Goal: Task Accomplishment & Management: Manage account settings

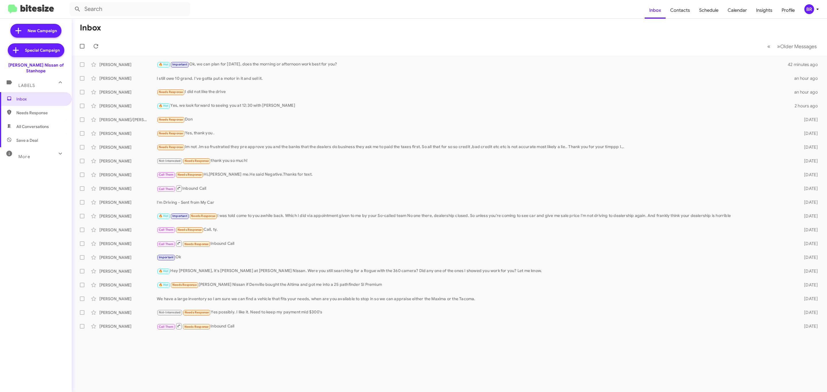
click at [811, 9] on div "BR" at bounding box center [810, 9] width 10 height 10
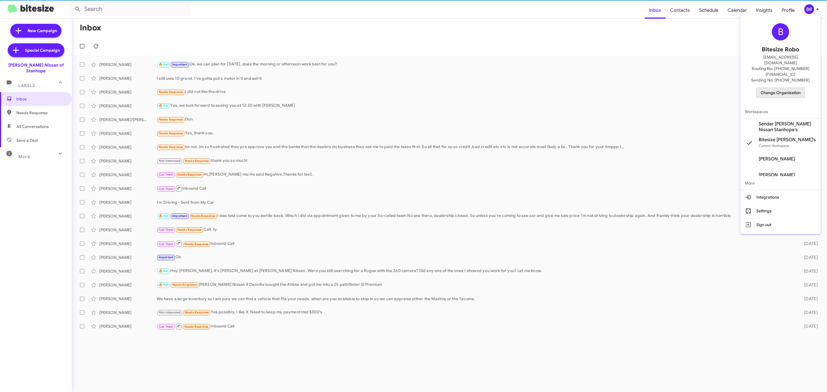
click at [773, 88] on span "Change Organization" at bounding box center [781, 93] width 40 height 10
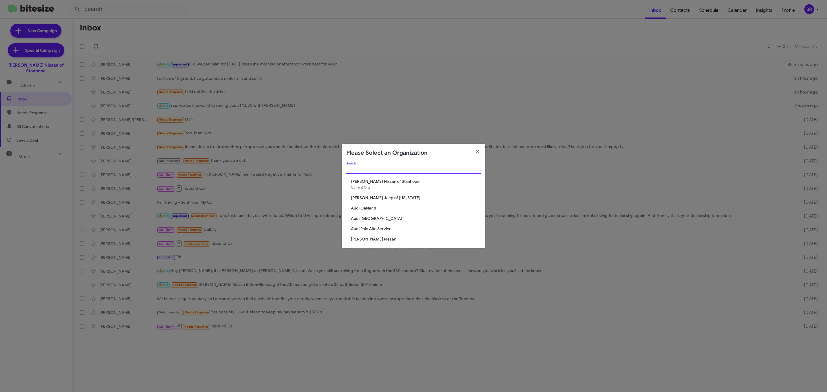
click at [401, 167] on input "Search" at bounding box center [413, 169] width 134 height 5
click at [384, 168] on input "Search" at bounding box center [413, 169] width 134 height 5
type input "rockvi"
click at [359, 181] on span "Chevy of Rockville" at bounding box center [416, 183] width 130 height 6
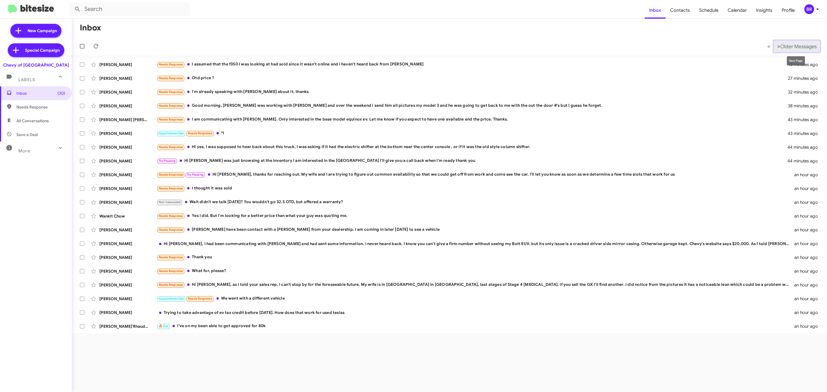
click at [796, 45] on span "Older Messages" at bounding box center [799, 46] width 36 height 6
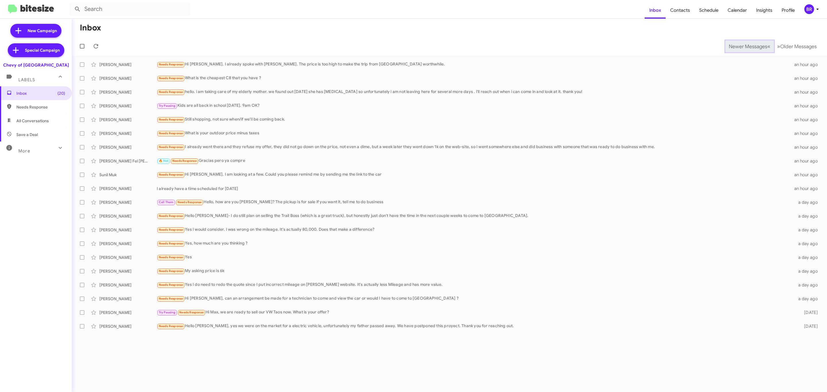
click at [744, 46] on span "Newer Messages" at bounding box center [748, 46] width 38 height 6
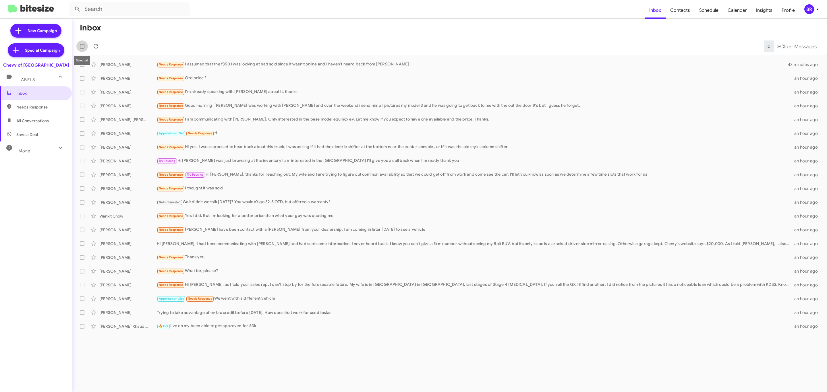
click at [79, 45] on label at bounding box center [81, 46] width 11 height 11
click at [82, 49] on input "checkbox" at bounding box center [82, 49] width 0 height 0
checkbox input "true"
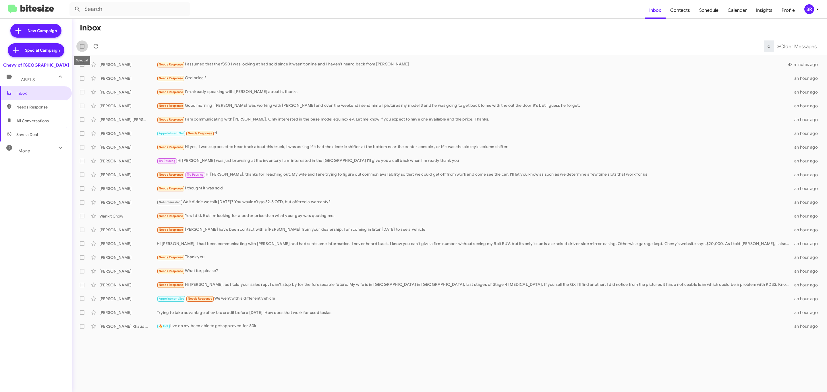
checkbox input "true"
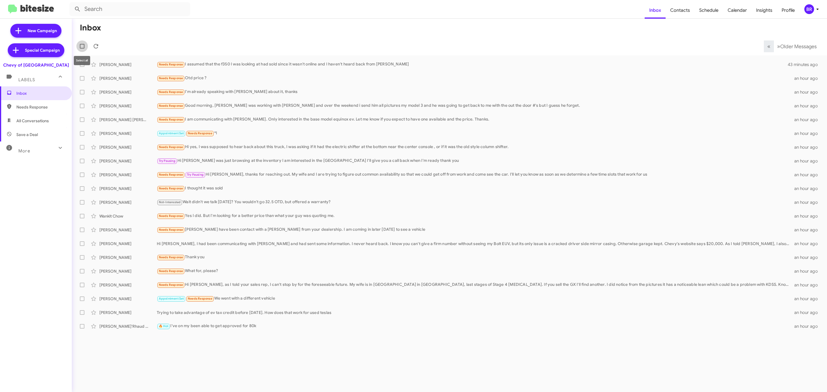
checkbox input "true"
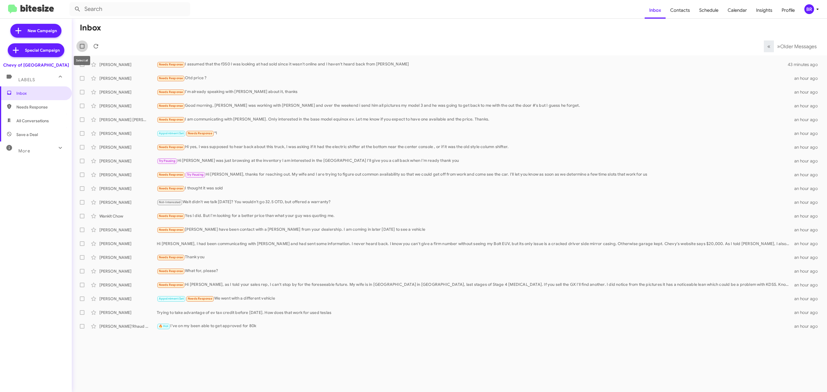
checkbox input "true"
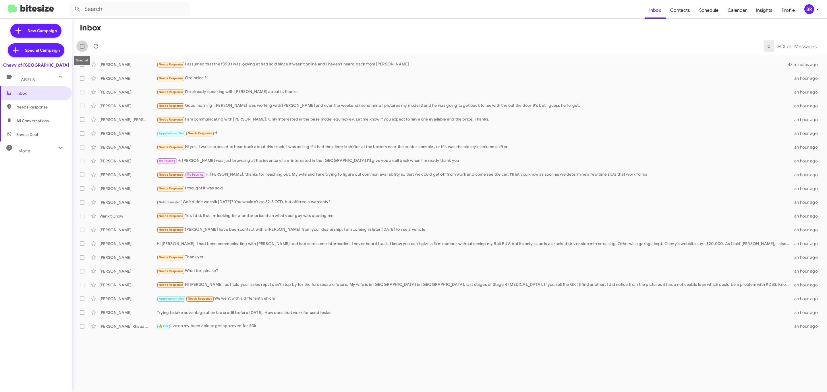
checkbox input "true"
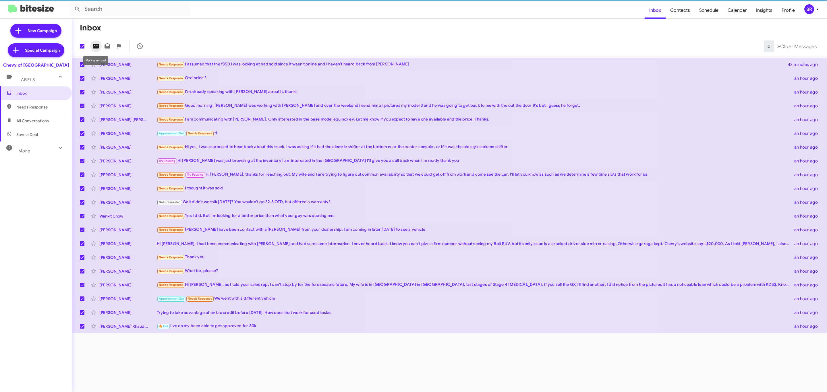
click at [95, 45] on icon at bounding box center [96, 46] width 6 height 5
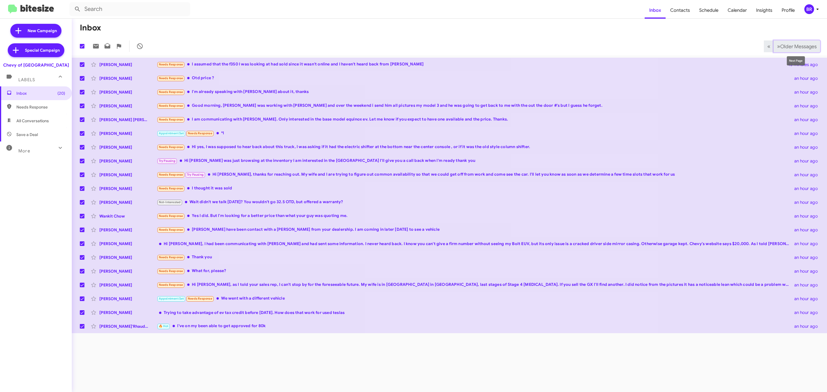
click at [792, 48] on span "Older Messages" at bounding box center [799, 46] width 36 height 6
checkbox input "false"
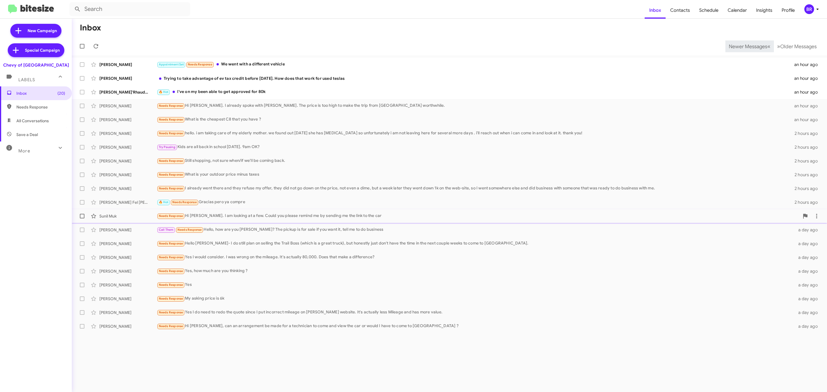
click at [79, 216] on label at bounding box center [81, 216] width 11 height 11
click at [82, 219] on input "checkbox" at bounding box center [82, 219] width 0 height 0
checkbox input "true"
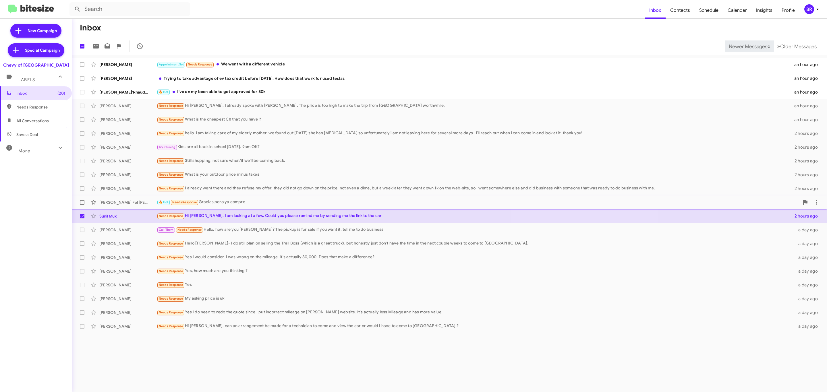
click at [79, 203] on label at bounding box center [81, 202] width 11 height 11
click at [82, 205] on input "checkbox" at bounding box center [82, 205] width 0 height 0
checkbox input "true"
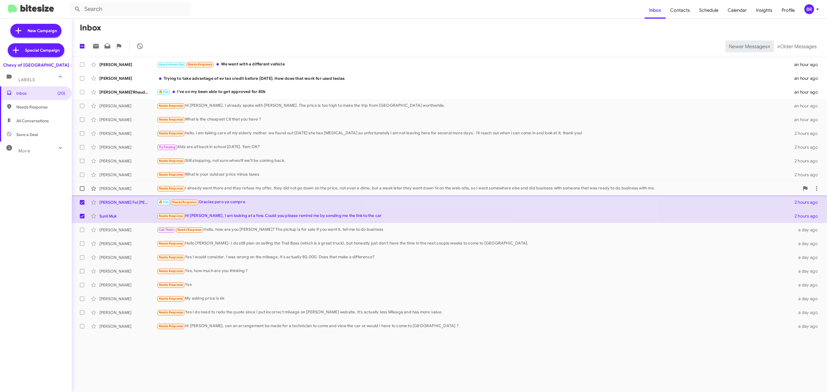
click at [81, 190] on span at bounding box center [82, 188] width 5 height 5
click at [82, 191] on input "checkbox" at bounding box center [82, 191] width 0 height 0
checkbox input "true"
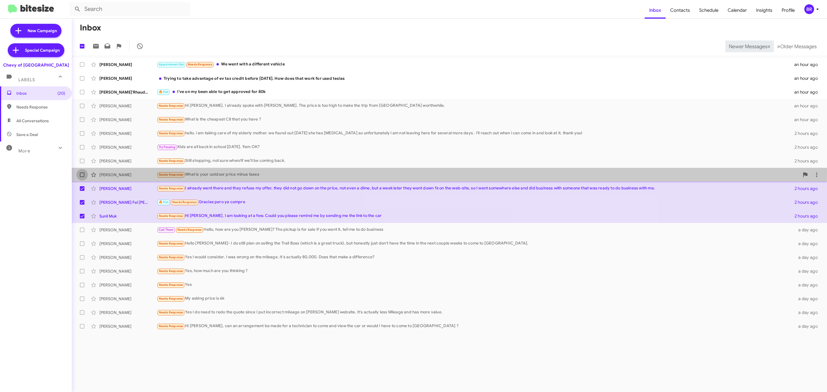
click at [85, 173] on label at bounding box center [81, 174] width 11 height 11
click at [82, 177] on input "checkbox" at bounding box center [82, 177] width 0 height 0
checkbox input "true"
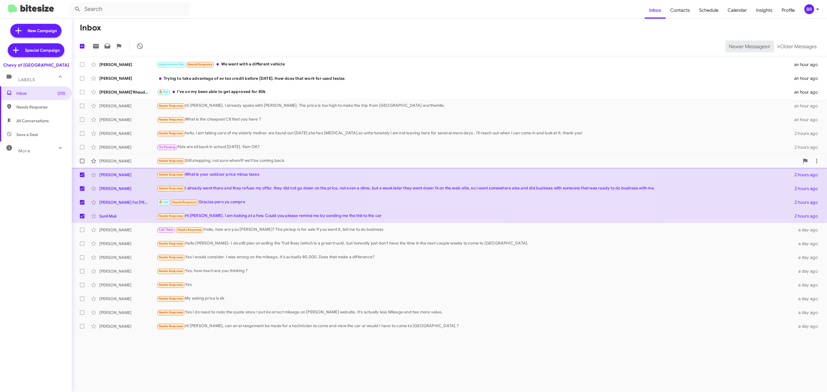
click at [81, 161] on span at bounding box center [82, 161] width 5 height 5
click at [82, 163] on input "checkbox" at bounding box center [82, 163] width 0 height 0
checkbox input "true"
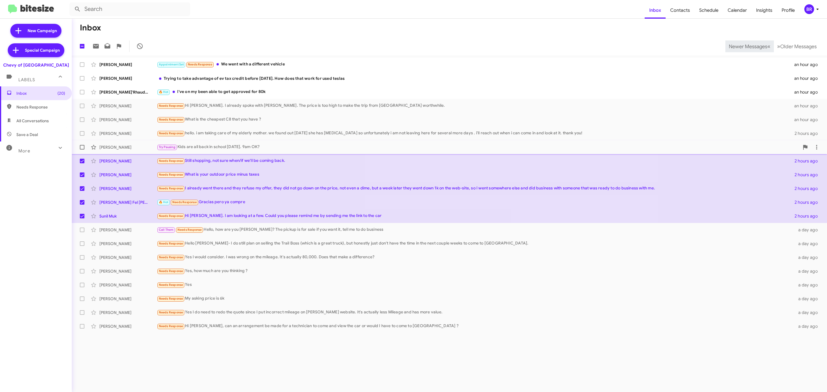
click at [82, 144] on label at bounding box center [81, 147] width 11 height 11
click at [82, 150] on input "checkbox" at bounding box center [82, 150] width 0 height 0
checkbox input "true"
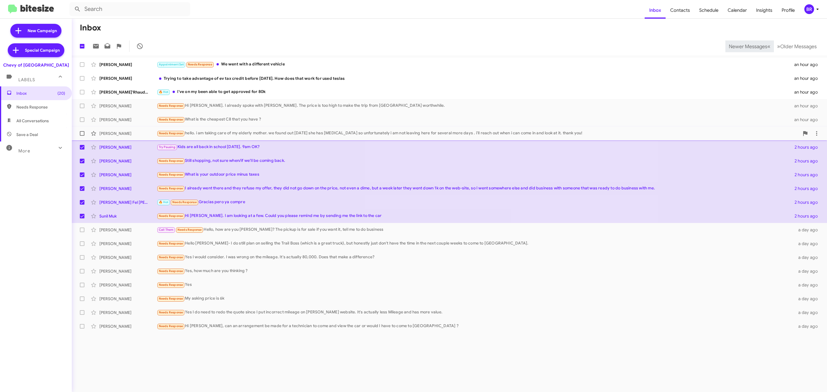
click at [81, 130] on label at bounding box center [81, 133] width 11 height 11
click at [82, 136] on input "checkbox" at bounding box center [82, 136] width 0 height 0
checkbox input "true"
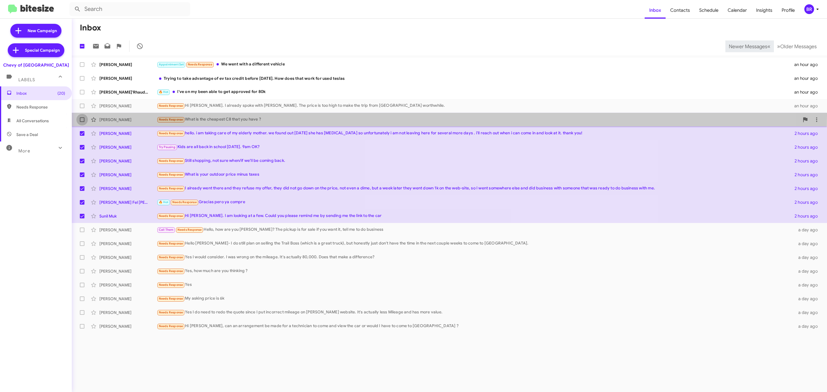
click at [82, 115] on label at bounding box center [81, 119] width 11 height 11
click at [82, 122] on input "checkbox" at bounding box center [82, 122] width 0 height 0
checkbox input "true"
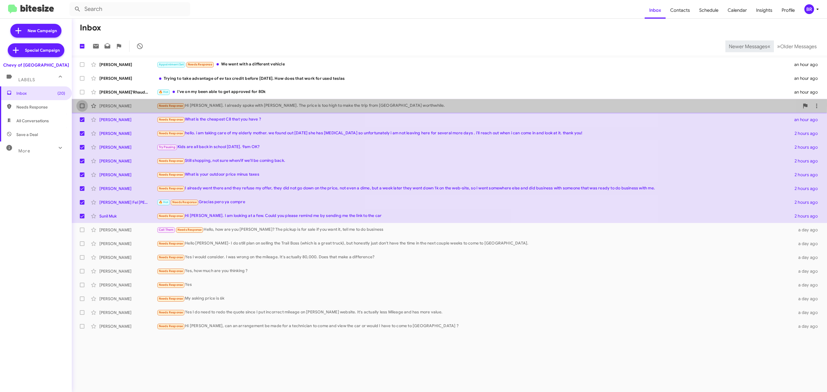
click at [82, 105] on span at bounding box center [82, 106] width 5 height 5
click at [82, 108] on input "checkbox" at bounding box center [82, 108] width 0 height 0
checkbox input "true"
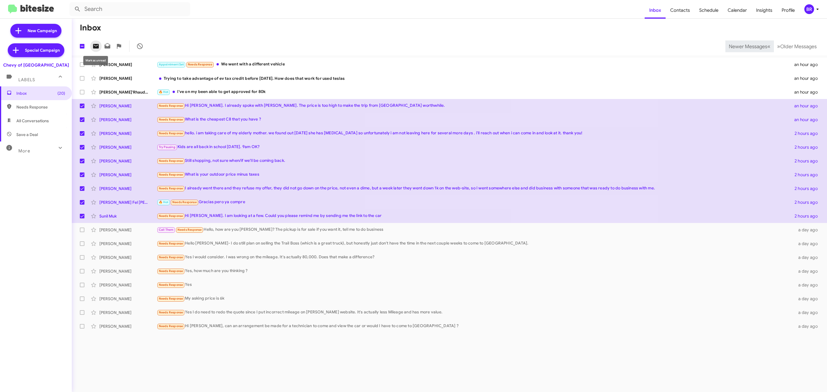
click at [91, 46] on span at bounding box center [95, 46] width 11 height 7
click at [270, 31] on mat-toolbar-row "Inbox" at bounding box center [450, 28] width 756 height 18
click at [265, 66] on div "Appointment Set Needs Response We went with a different vehicle" at bounding box center [478, 64] width 643 height 7
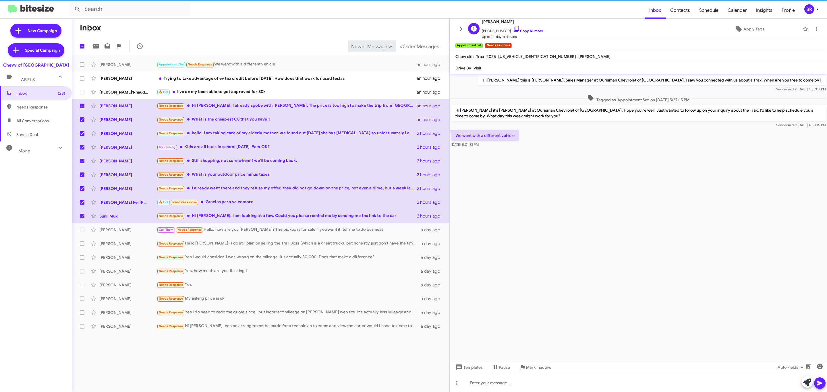
click at [526, 30] on link "Copy Number" at bounding box center [528, 31] width 30 height 4
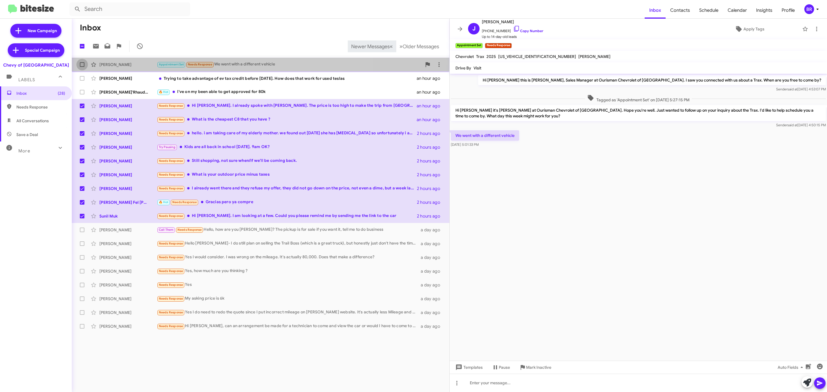
click at [82, 62] on span at bounding box center [82, 64] width 5 height 5
click at [82, 67] on input "checkbox" at bounding box center [82, 67] width 0 height 0
checkbox input "true"
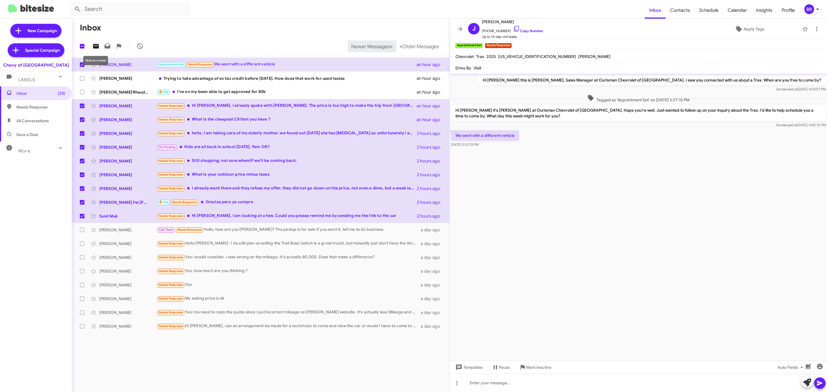
click at [94, 51] on button at bounding box center [95, 46] width 11 height 11
click at [361, 47] on span "Newer Messages" at bounding box center [370, 46] width 38 height 6
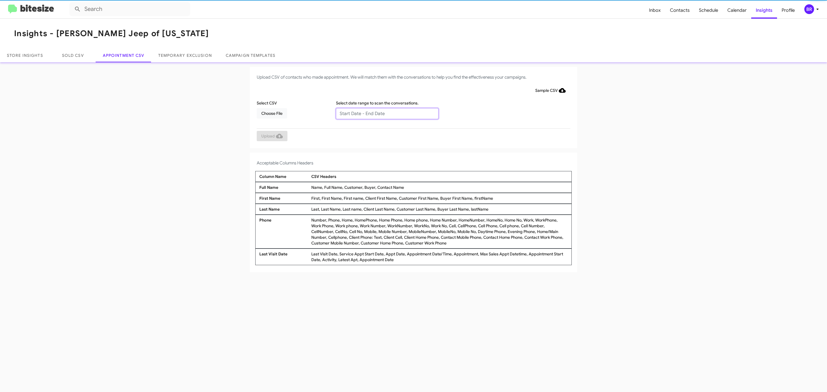
click at [387, 113] on input "text" at bounding box center [387, 113] width 103 height 11
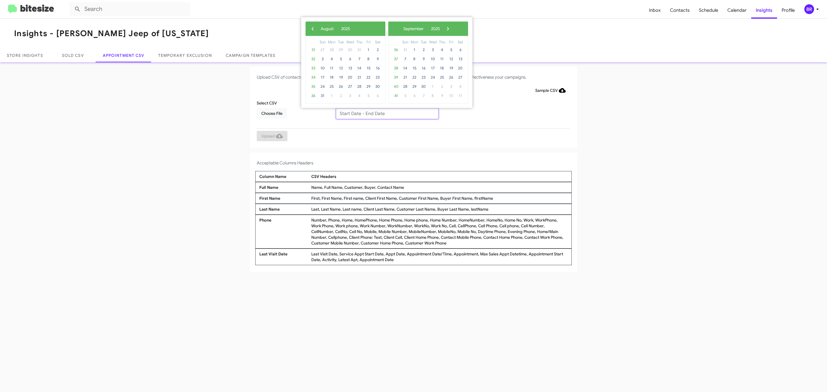
type input "08/19/2025 - 08/26/2025"
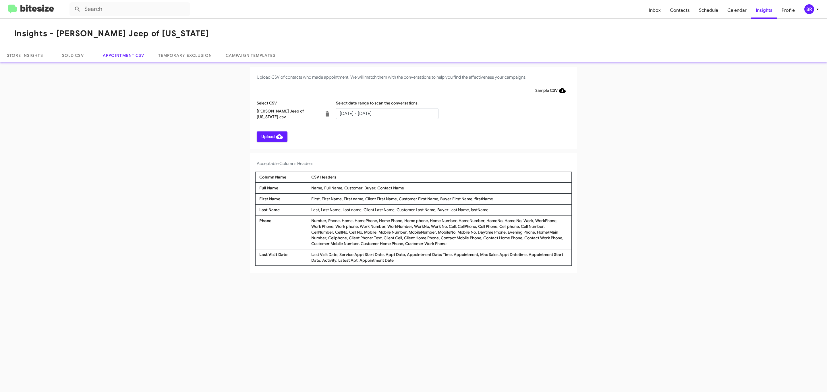
click at [271, 136] on span "Upload" at bounding box center [272, 137] width 22 height 10
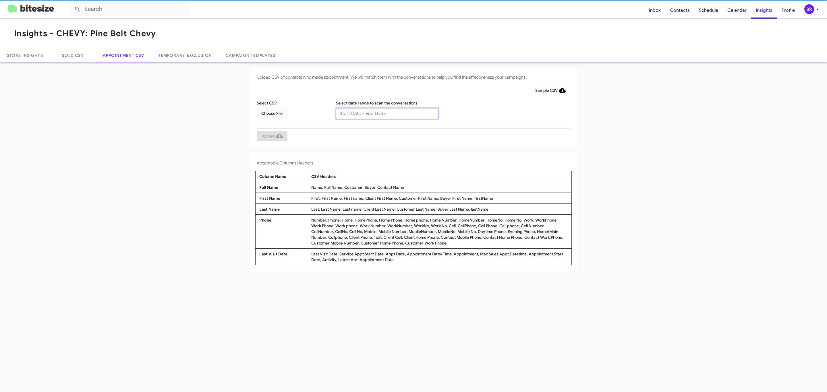
click at [387, 113] on input "text" at bounding box center [387, 113] width 103 height 11
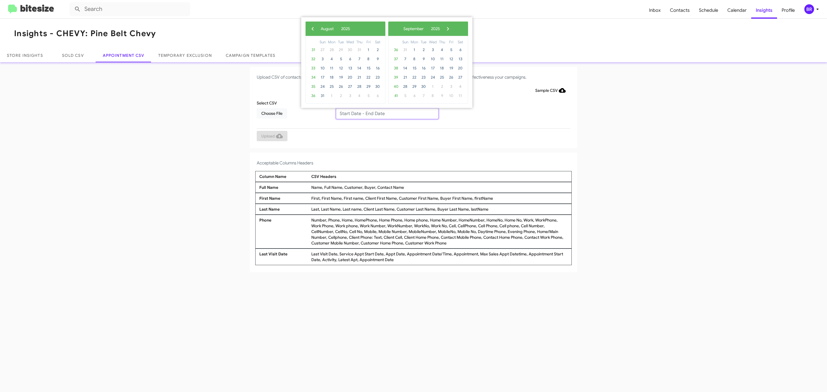
type input "[DATE] - [DATE]"
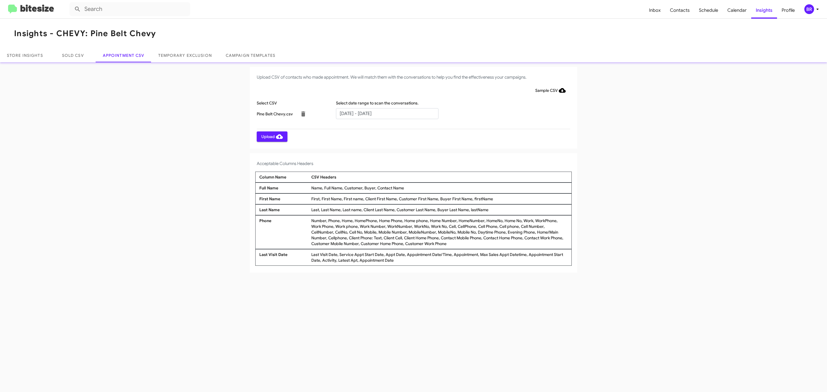
click at [271, 136] on span "Upload" at bounding box center [272, 137] width 22 height 10
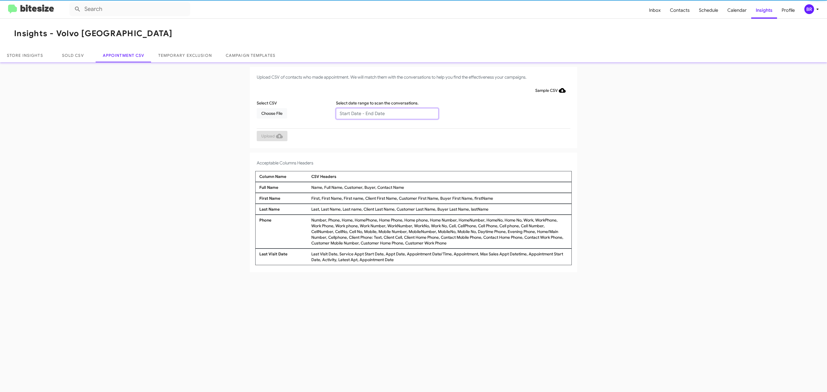
click at [387, 113] on input "text" at bounding box center [387, 113] width 103 height 11
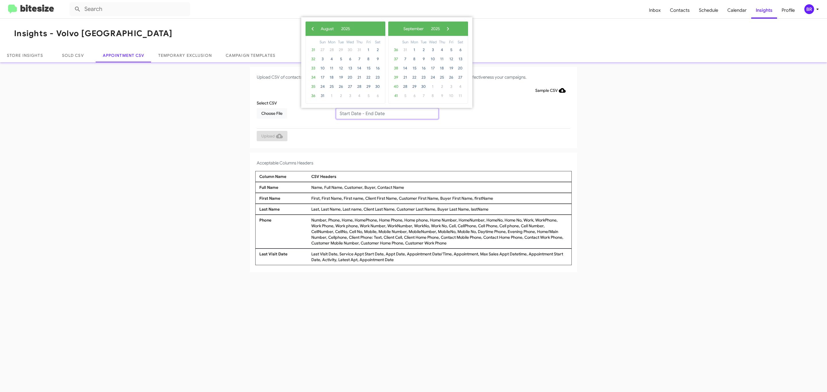
type input "[DATE] - [DATE]"
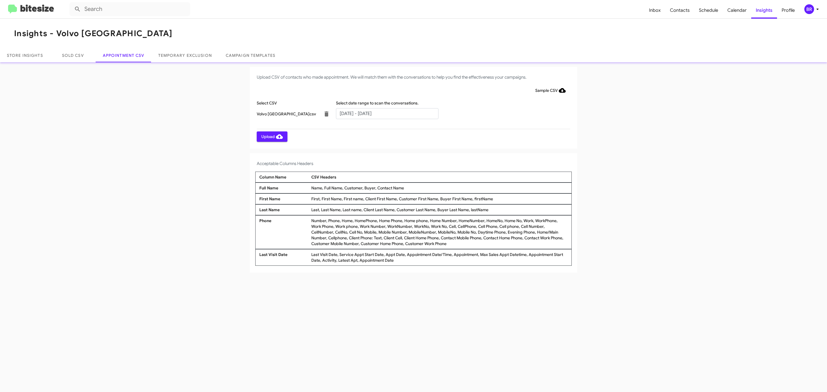
click at [271, 136] on span "Upload" at bounding box center [272, 137] width 22 height 10
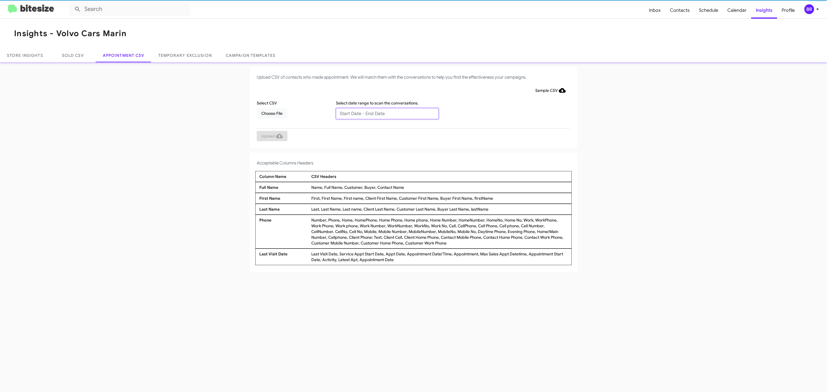
click at [387, 113] on input "text" at bounding box center [387, 113] width 103 height 11
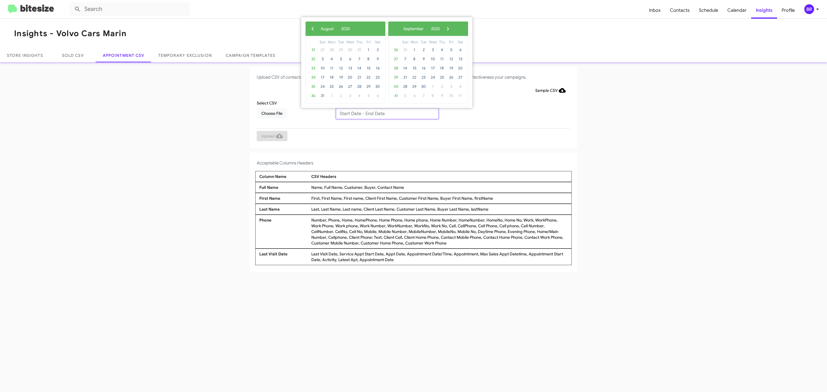
type input "[DATE] - [DATE]"
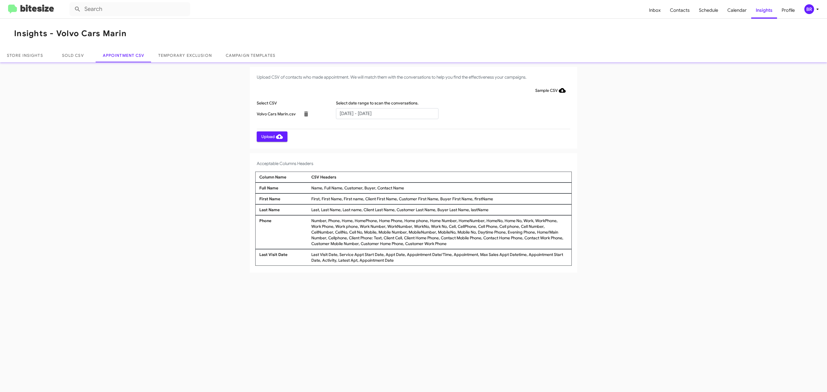
click at [271, 136] on span "Upload" at bounding box center [272, 137] width 22 height 10
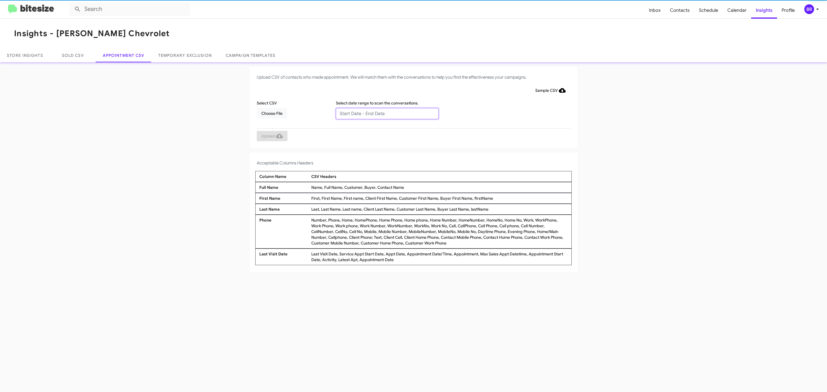
click at [387, 113] on input "text" at bounding box center [387, 113] width 103 height 11
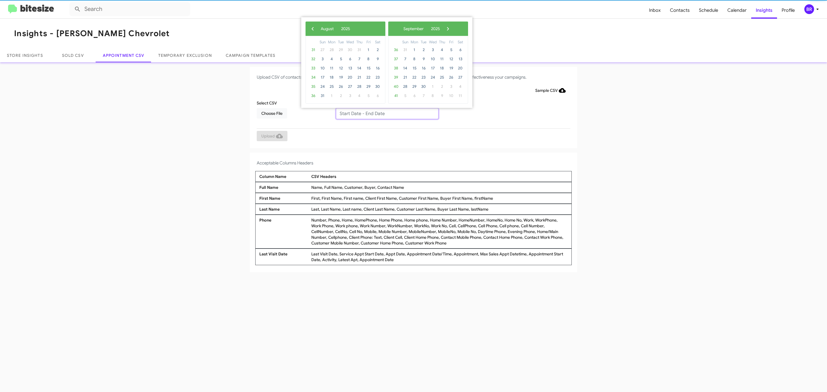
type input "[DATE] - [DATE]"
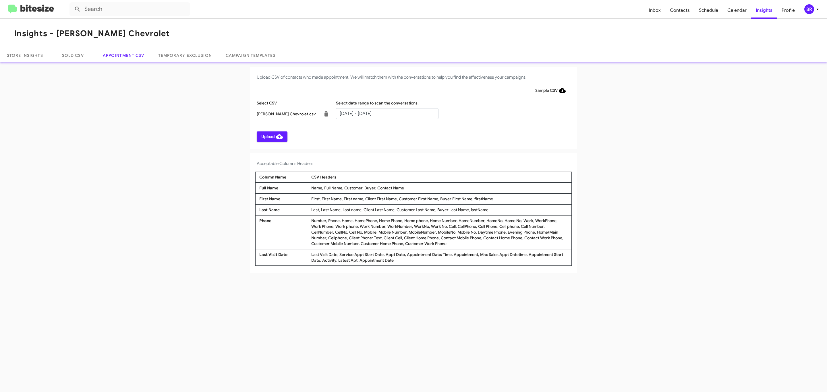
click at [271, 136] on span "Upload" at bounding box center [272, 137] width 22 height 10
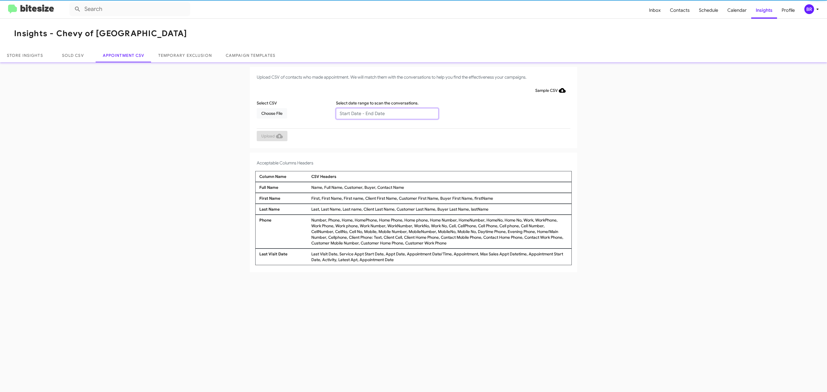
click at [387, 113] on input "text" at bounding box center [387, 113] width 103 height 11
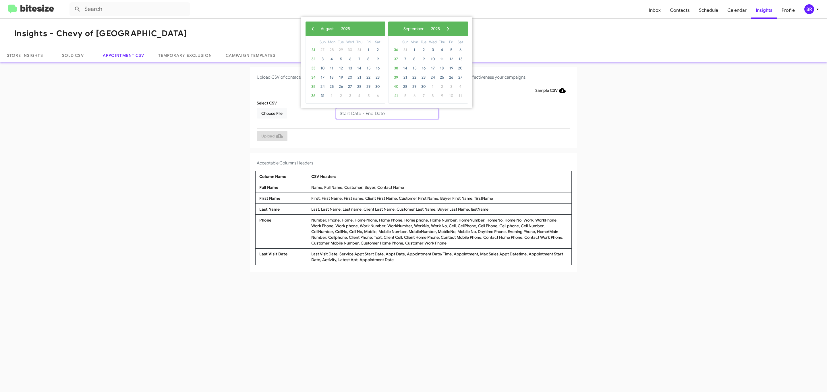
type input "[DATE] - [DATE]"
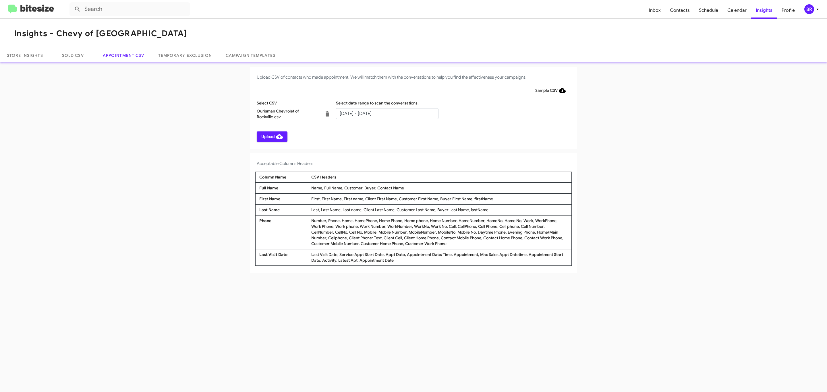
click at [271, 136] on span "Upload" at bounding box center [272, 137] width 22 height 10
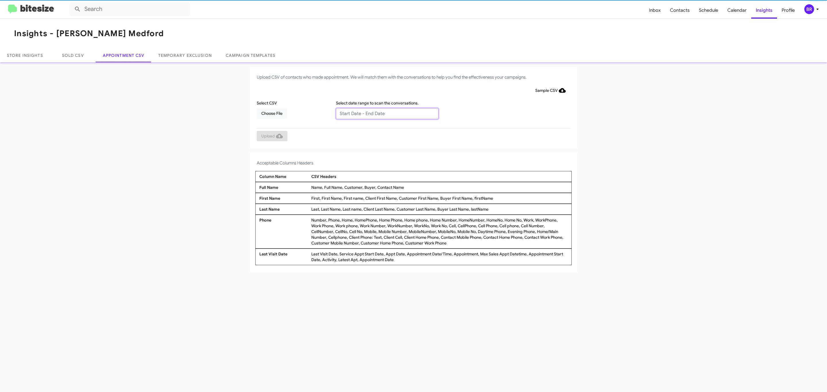
click at [387, 113] on input "text" at bounding box center [387, 113] width 103 height 11
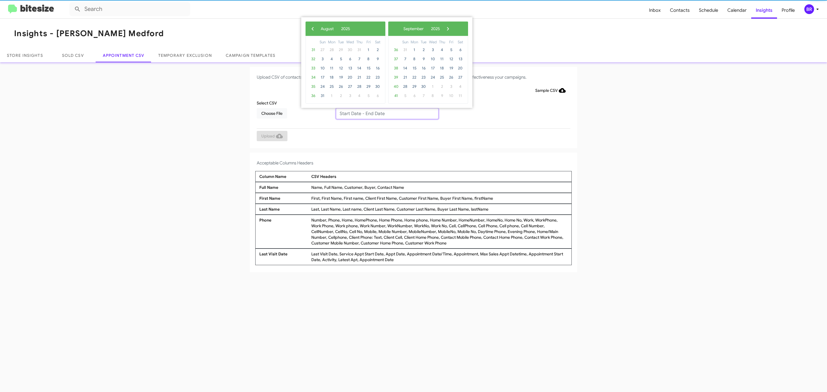
type input "08/19/2025 - 08/26/2025"
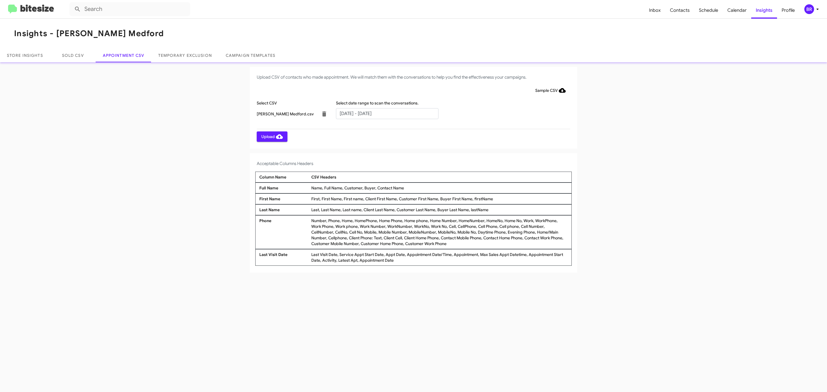
click at [271, 136] on span "Upload" at bounding box center [272, 137] width 22 height 10
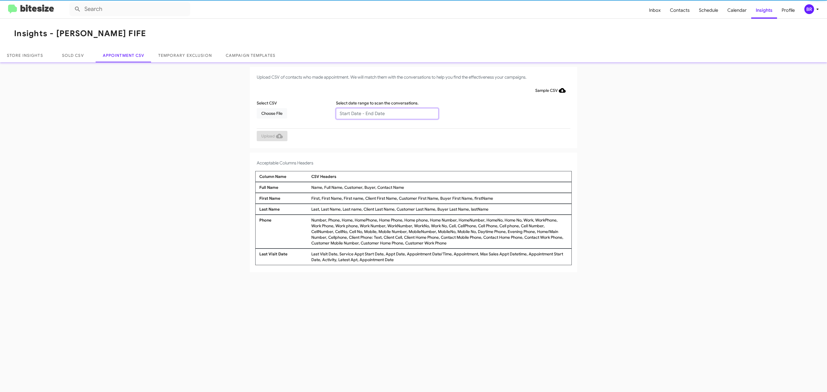
click at [387, 113] on input "text" at bounding box center [387, 113] width 103 height 11
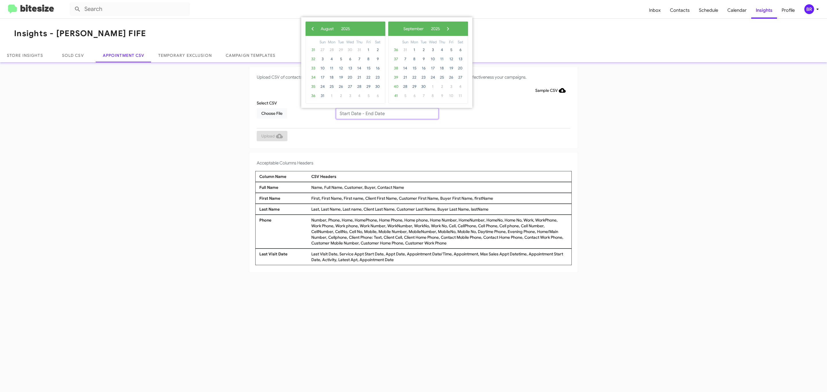
type input "08/19/2025 - 08/26/2025"
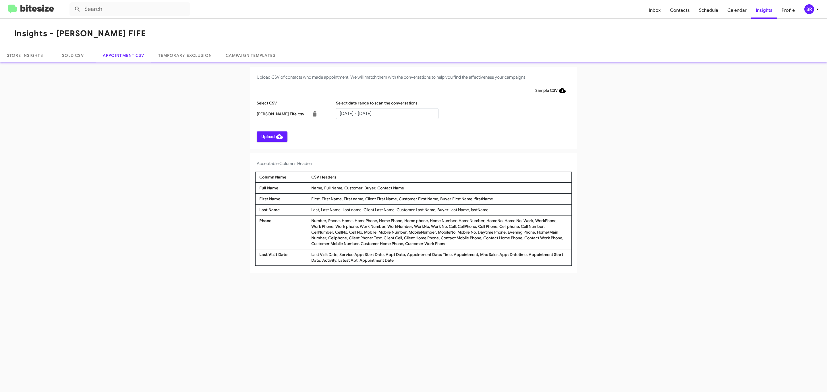
click at [271, 136] on span "Upload" at bounding box center [272, 137] width 22 height 10
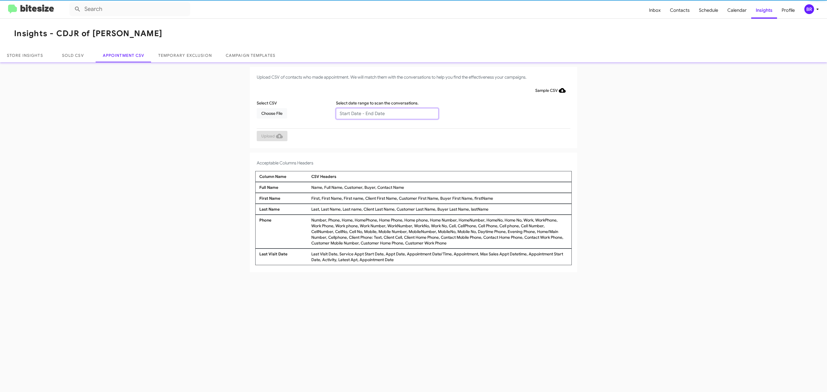
click at [387, 113] on input "text" at bounding box center [387, 113] width 103 height 11
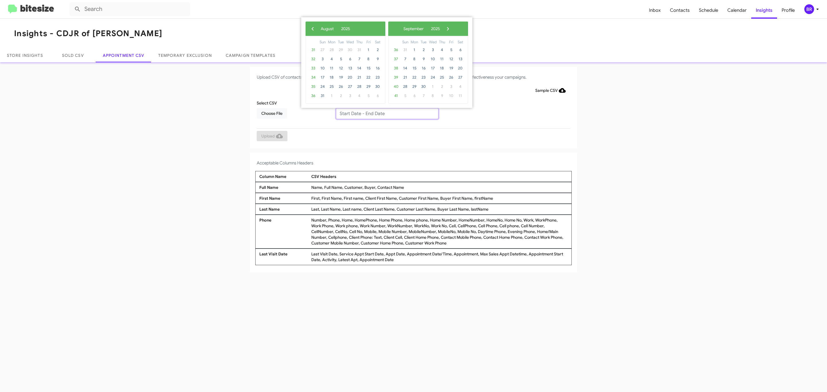
type input "08/19/2025 - 08/26/2025"
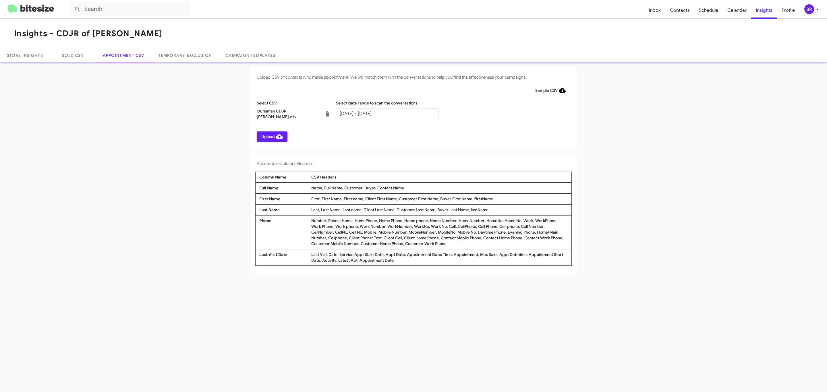
click at [271, 136] on span "Upload" at bounding box center [272, 137] width 22 height 10
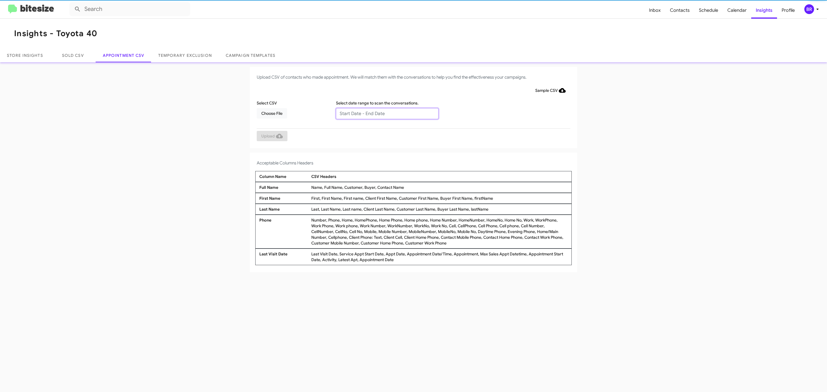
click at [387, 113] on input "text" at bounding box center [387, 113] width 103 height 11
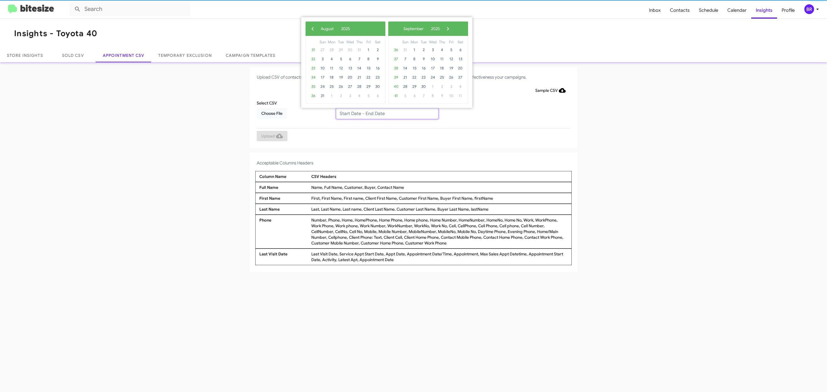
type input "08/19/2025 - 08/26/2025"
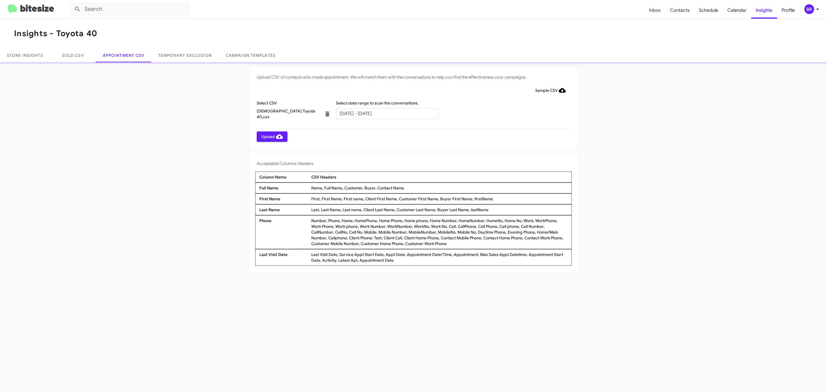
click at [271, 136] on span "Upload" at bounding box center [272, 137] width 22 height 10
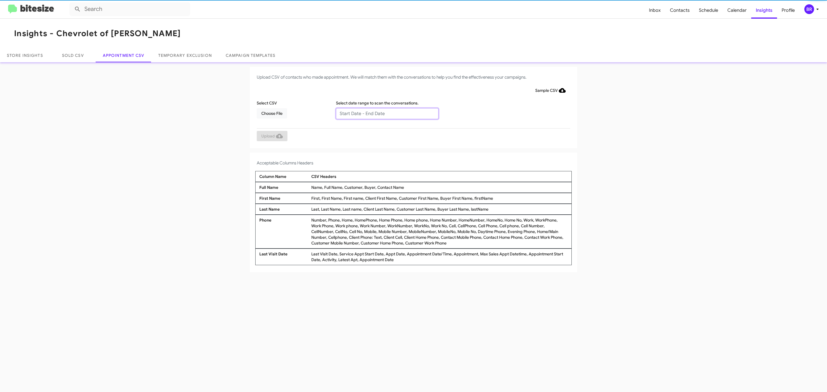
click at [387, 113] on input "text" at bounding box center [387, 113] width 103 height 11
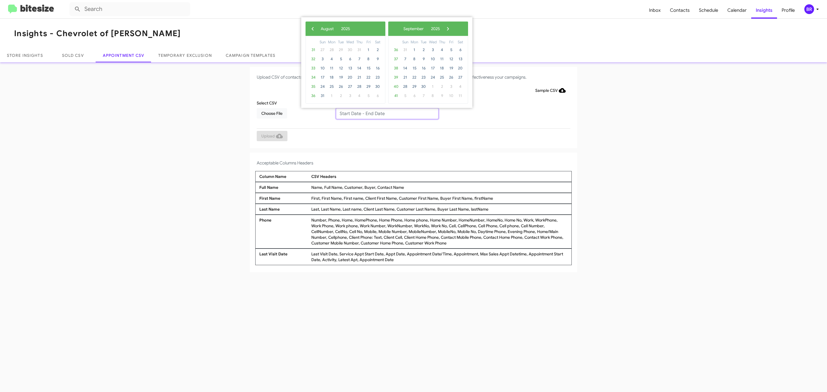
type input "[DATE] - [DATE]"
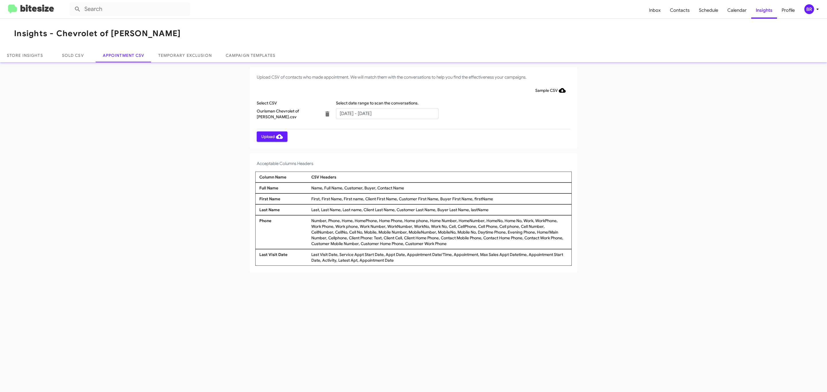
click at [271, 136] on span "Upload" at bounding box center [272, 137] width 22 height 10
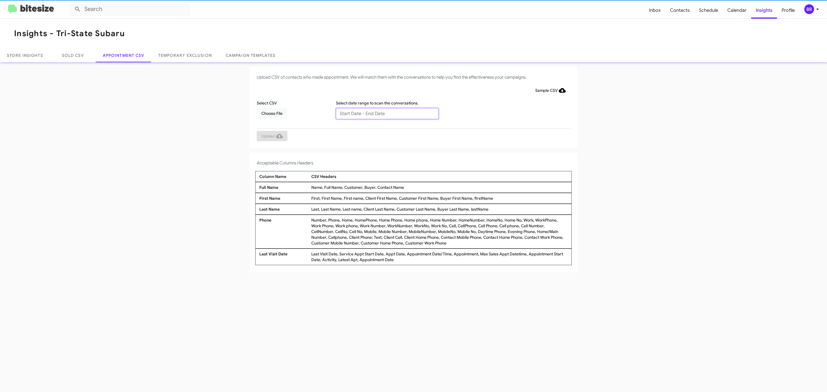
click at [387, 113] on input "text" at bounding box center [387, 113] width 103 height 11
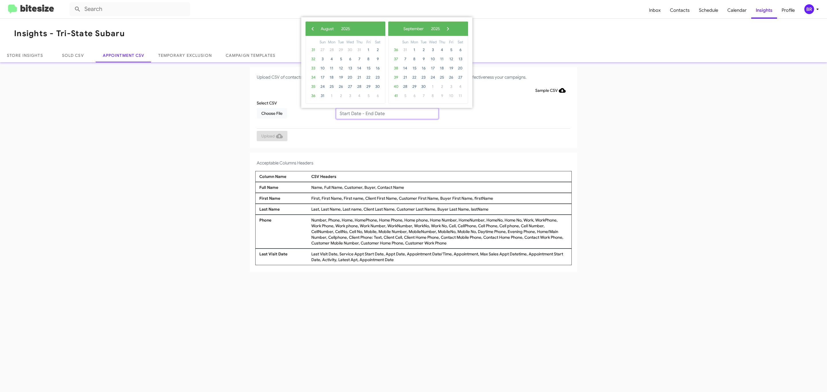
type input "08/19/2025 - 08/26/2025"
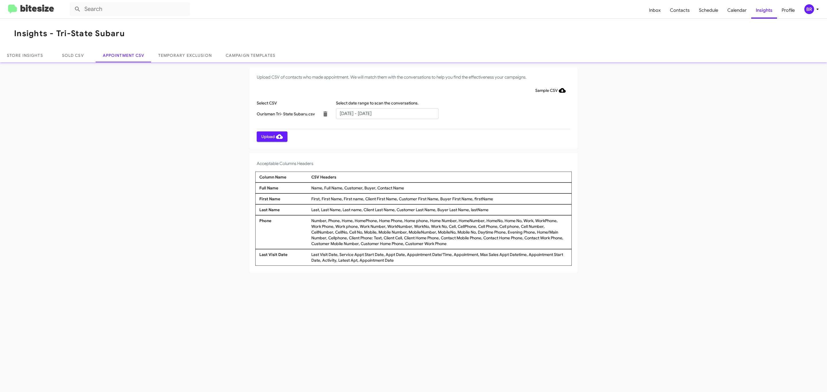
click at [271, 136] on span "Upload" at bounding box center [272, 137] width 22 height 10
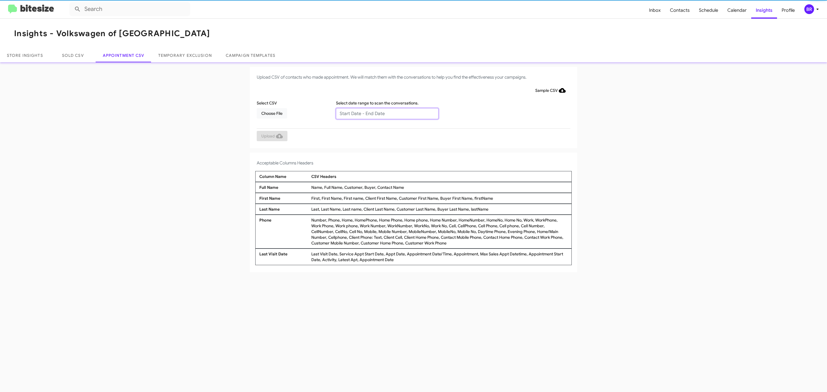
click at [387, 113] on input "text" at bounding box center [387, 113] width 103 height 11
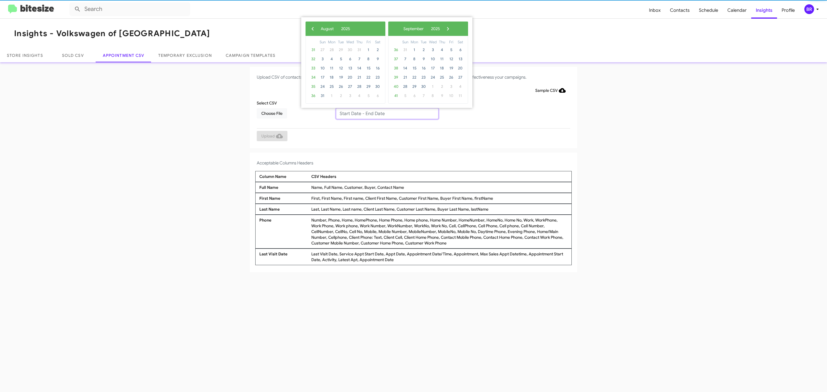
type input "08/19/2025 - 08/26/2025"
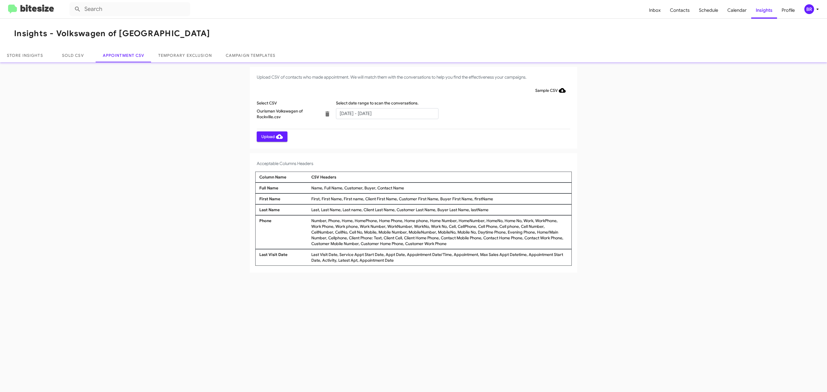
click at [271, 136] on span "Upload" at bounding box center [272, 137] width 22 height 10
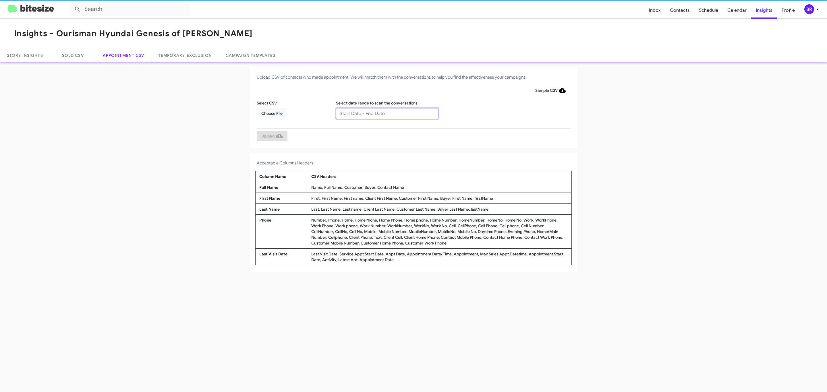
click at [387, 113] on input "text" at bounding box center [387, 113] width 103 height 11
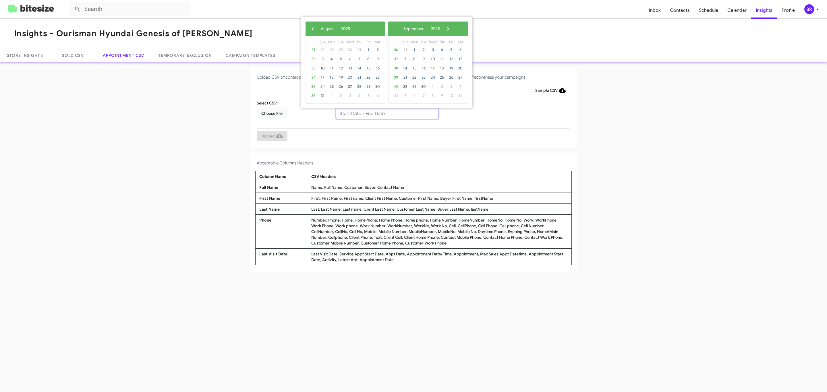
type input "08/19/2025 - 08/26/2025"
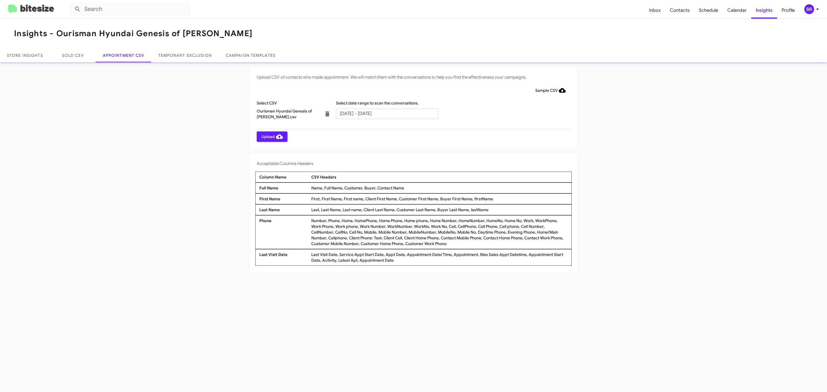
click at [271, 136] on span "Upload" at bounding box center [272, 137] width 22 height 10
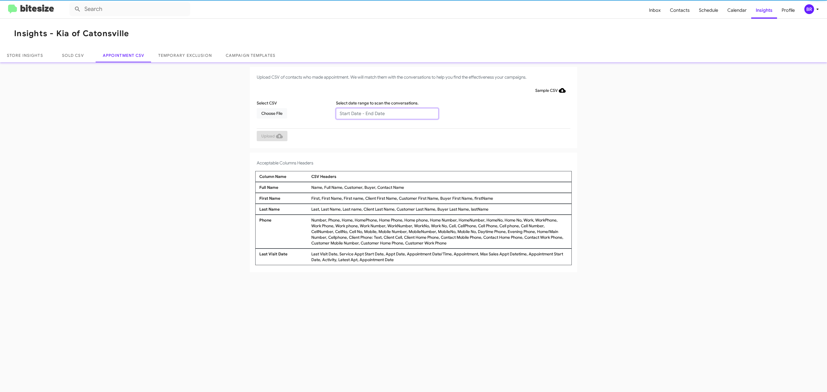
click at [387, 113] on input "text" at bounding box center [387, 113] width 103 height 11
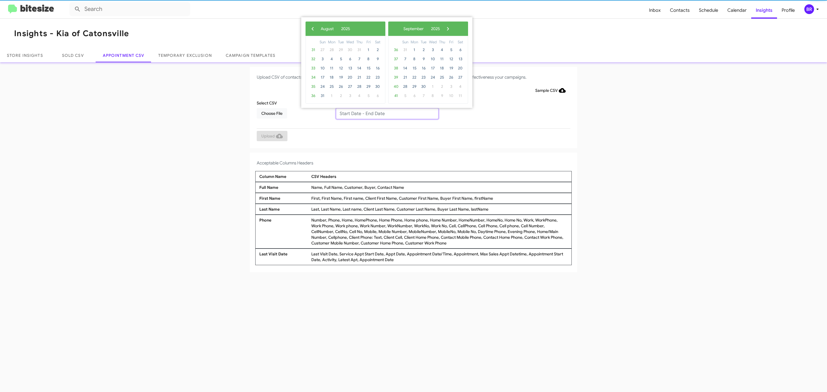
type input "08/19/2025 - 08/26/2025"
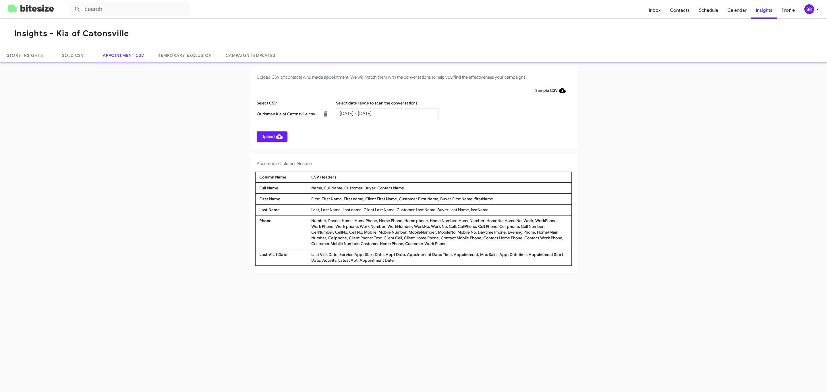
click at [271, 136] on span "Upload" at bounding box center [272, 137] width 22 height 10
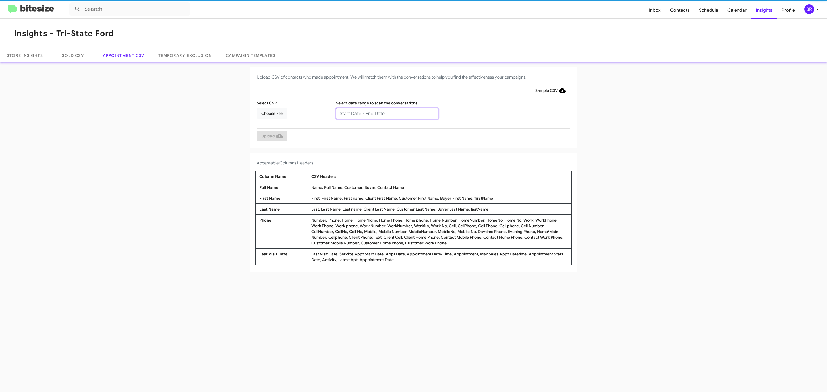
click at [387, 113] on input "text" at bounding box center [387, 113] width 103 height 11
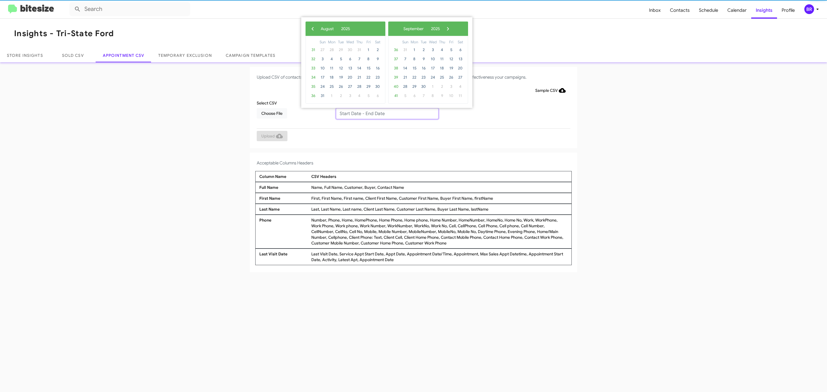
type input "08/19/2025 - 08/26/2025"
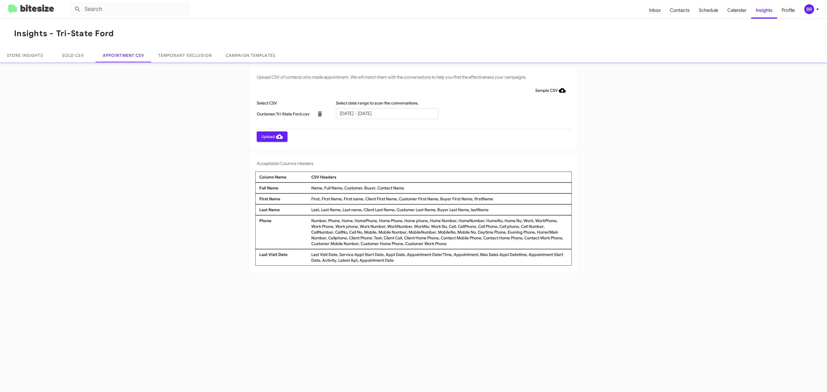
click at [271, 136] on span "Upload" at bounding box center [272, 137] width 22 height 10
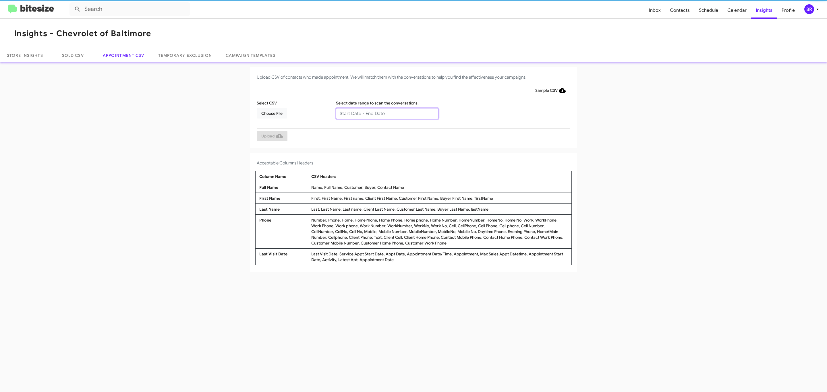
click at [387, 113] on input "text" at bounding box center [387, 113] width 103 height 11
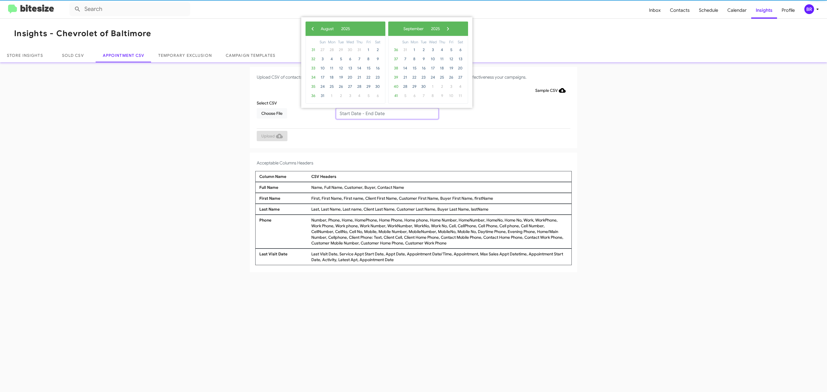
type input "[DATE] - [DATE]"
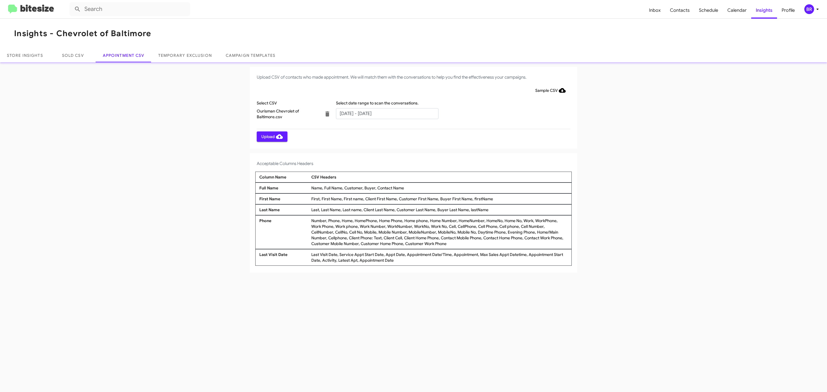
click at [271, 136] on span "Upload" at bounding box center [272, 137] width 22 height 10
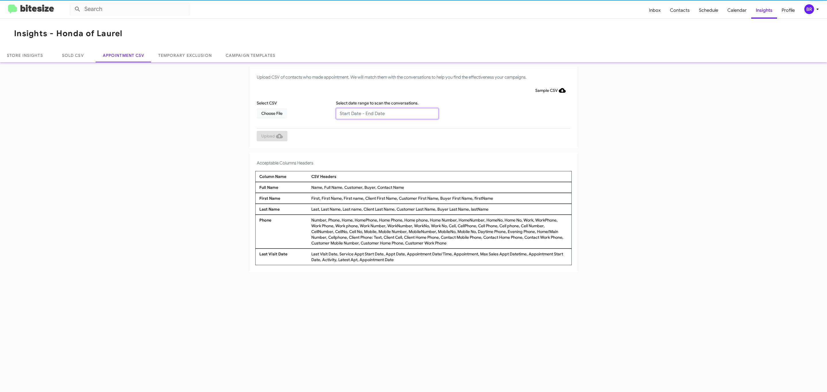
click at [387, 113] on input "text" at bounding box center [387, 113] width 103 height 11
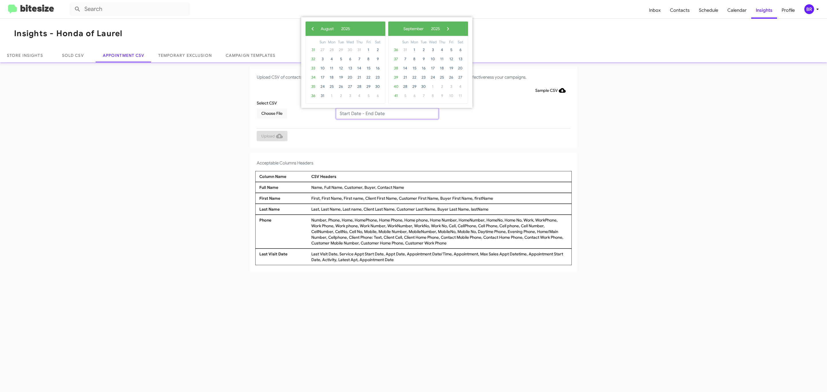
type input "08/19/2025 - 08/26/2025"
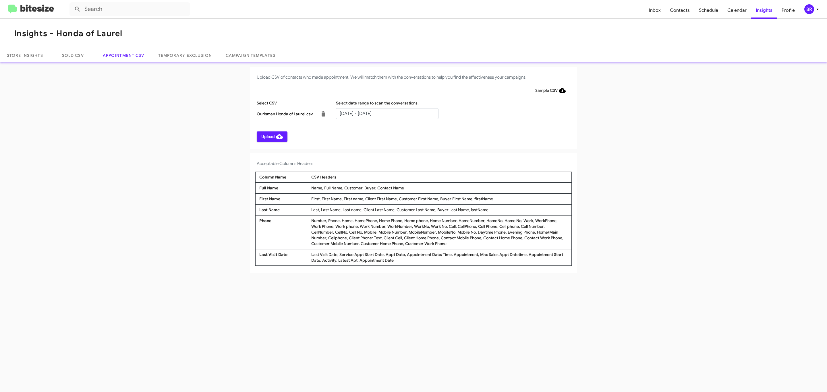
click at [271, 136] on span "Upload" at bounding box center [272, 137] width 22 height 10
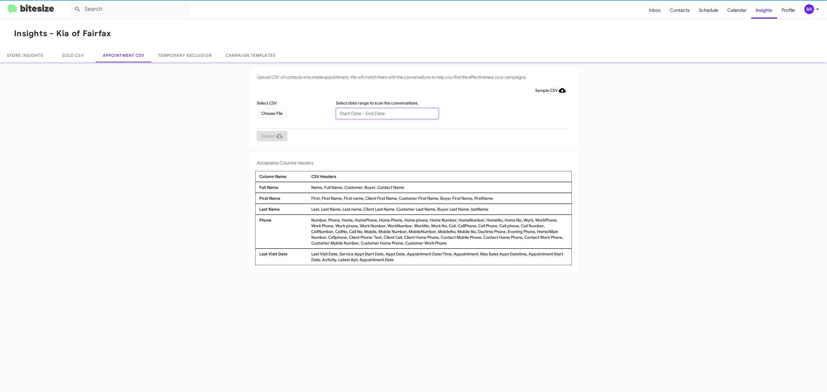
click at [387, 113] on input "text" at bounding box center [387, 113] width 103 height 11
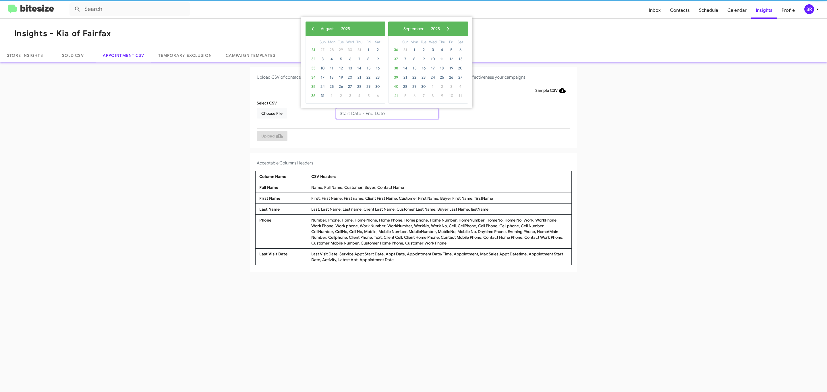
type input "08/19/2025 - 08/26/2025"
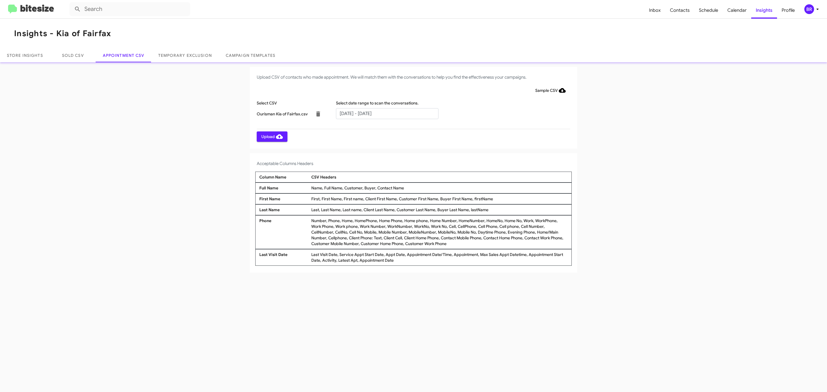
click at [271, 136] on span "Upload" at bounding box center [272, 137] width 22 height 10
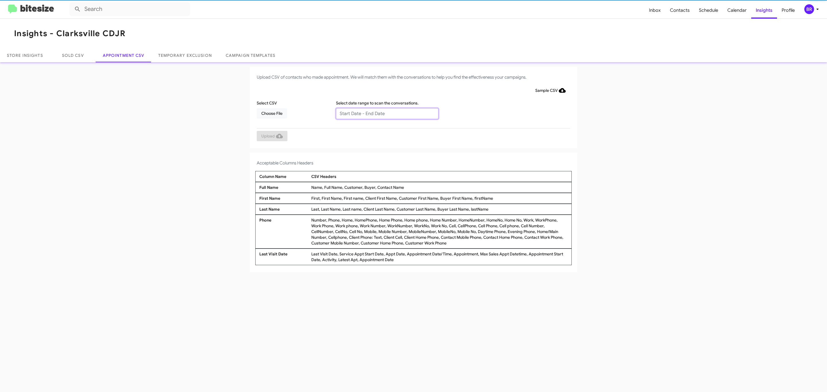
click at [387, 113] on input "text" at bounding box center [387, 113] width 103 height 11
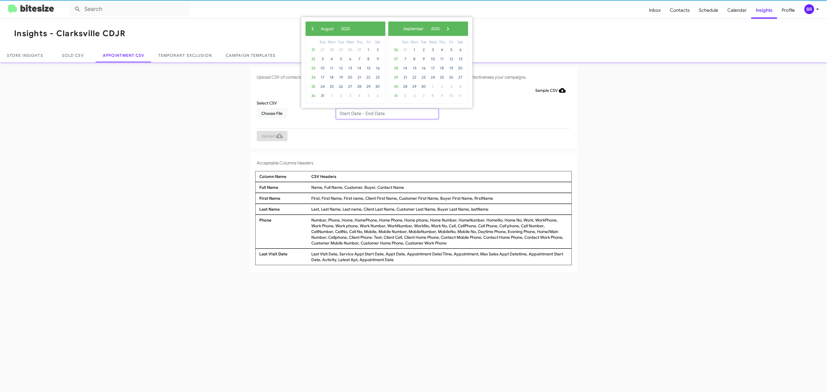
type input "[DATE] - [DATE]"
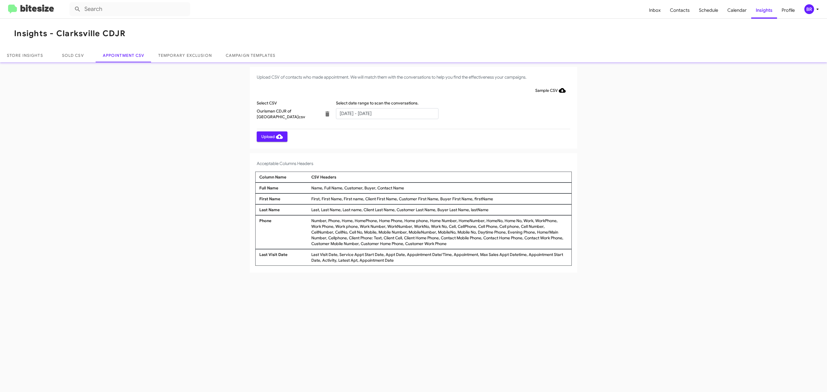
click at [271, 136] on span "Upload" at bounding box center [272, 137] width 22 height 10
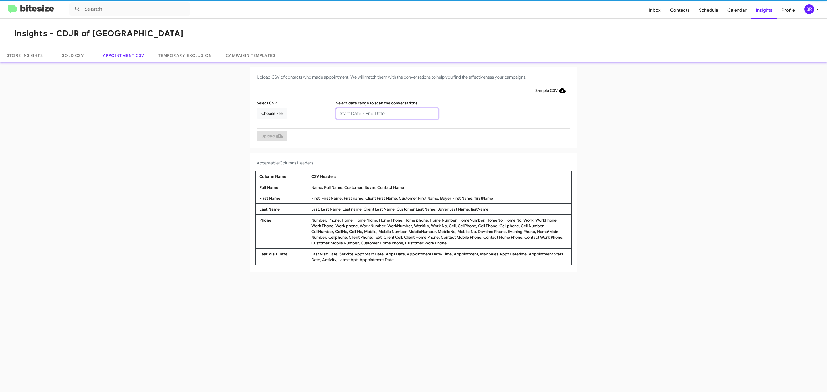
click at [387, 113] on input "text" at bounding box center [387, 113] width 103 height 11
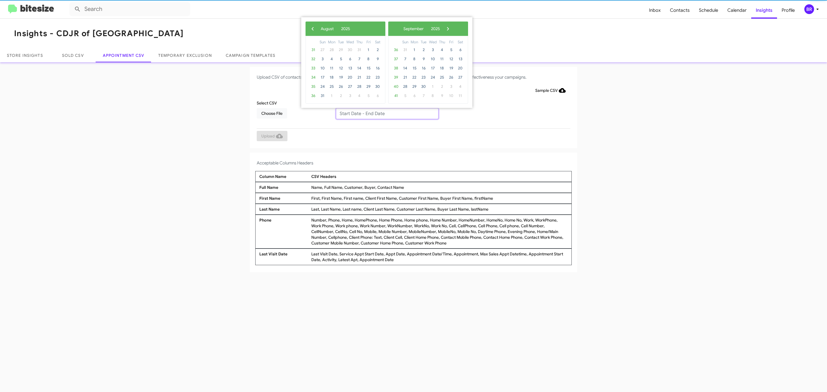
type input "[DATE] - [DATE]"
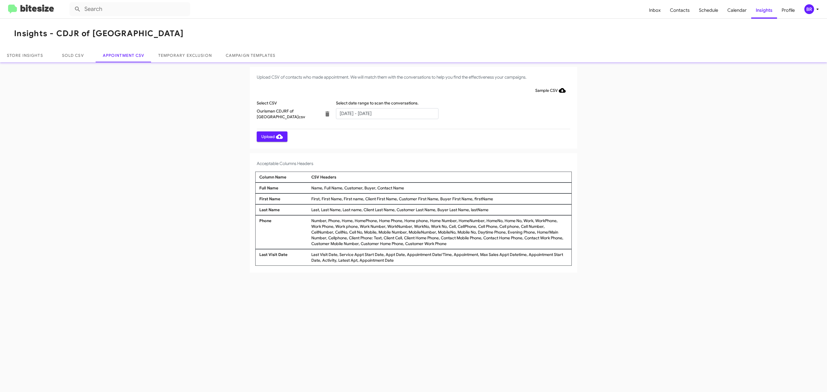
click at [271, 136] on span "Upload" at bounding box center [272, 137] width 22 height 10
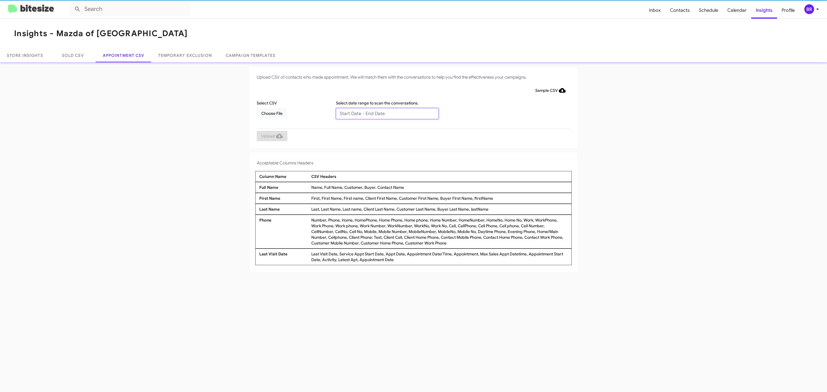
click at [387, 113] on input "text" at bounding box center [387, 113] width 103 height 11
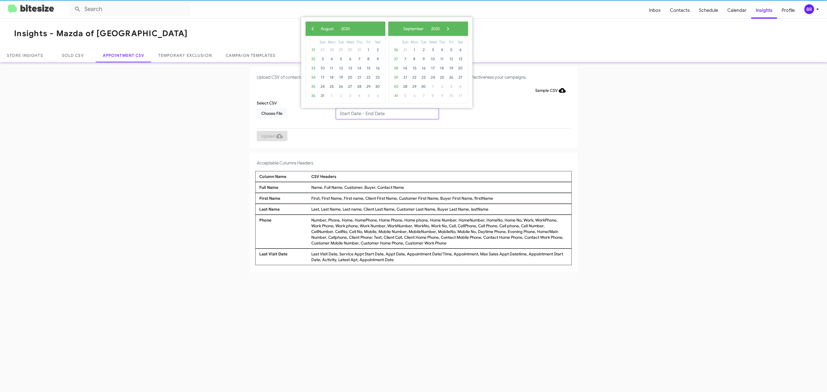
type input "[DATE] - [DATE]"
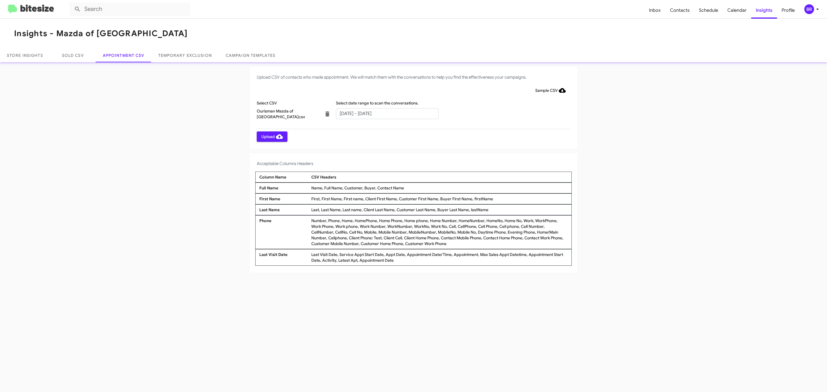
click at [271, 136] on span "Upload" at bounding box center [272, 137] width 22 height 10
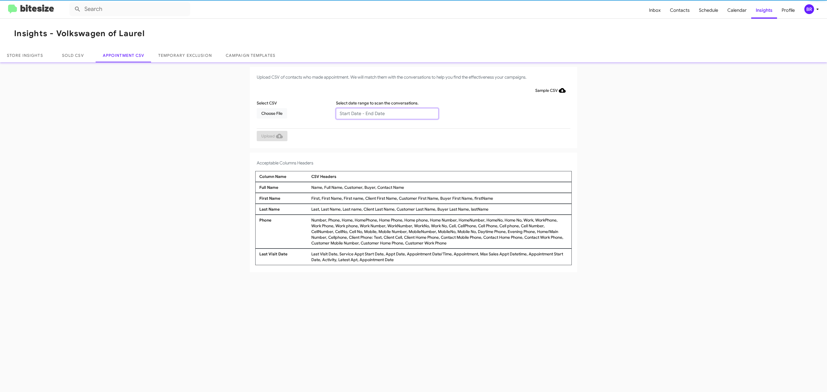
click at [387, 113] on input "text" at bounding box center [387, 113] width 103 height 11
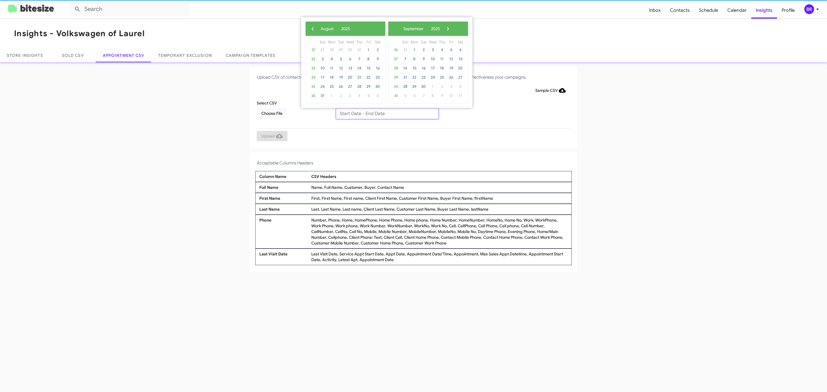
type input "08/19/2025 - 08/26/2025"
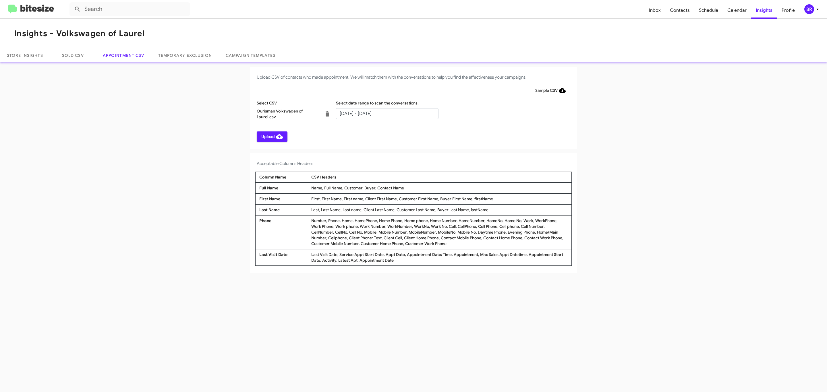
click at [271, 136] on span "Upload" at bounding box center [272, 137] width 22 height 10
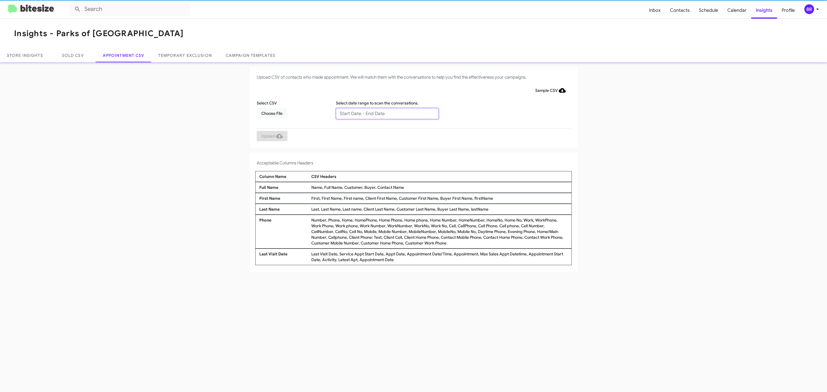
click at [387, 113] on input "text" at bounding box center [387, 113] width 103 height 11
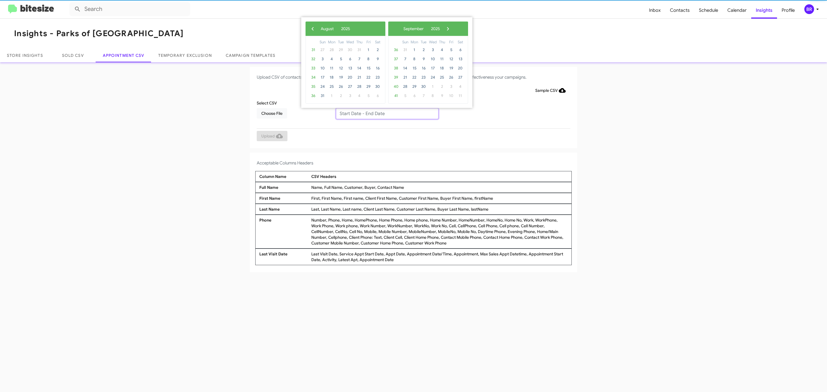
type input "[DATE] - [DATE]"
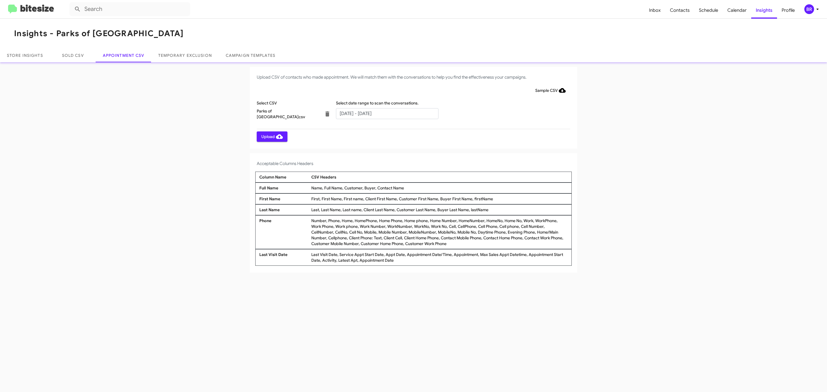
click at [271, 136] on span "Upload" at bounding box center [272, 137] width 22 height 10
click at [387, 113] on input "text" at bounding box center [387, 113] width 103 height 11
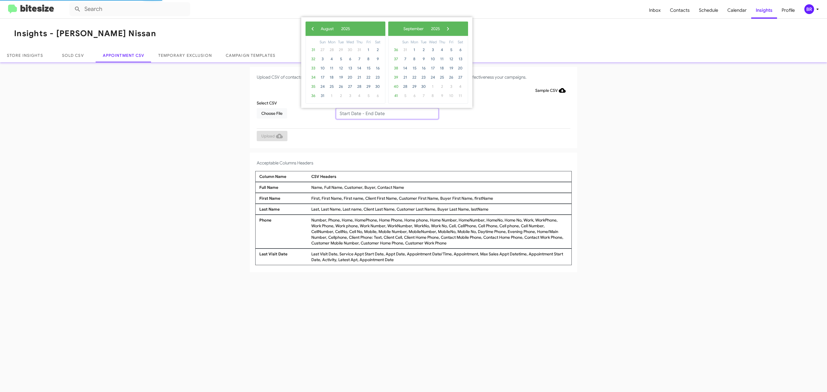
type input "08/19/2025 - 08/26/2025"
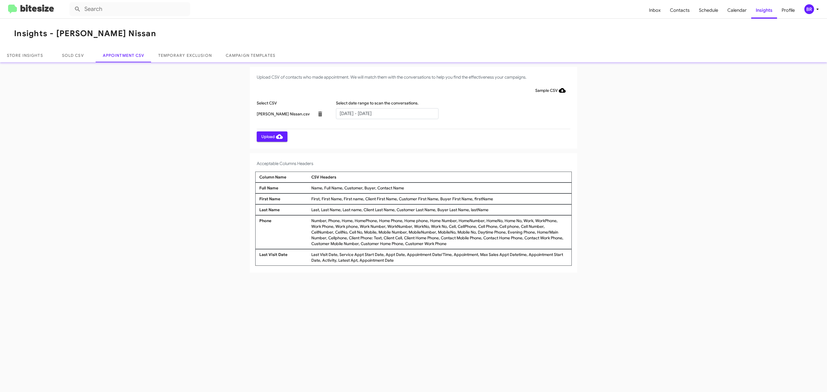
click at [271, 136] on span "Upload" at bounding box center [272, 137] width 22 height 10
click at [387, 113] on input "text" at bounding box center [387, 113] width 103 height 11
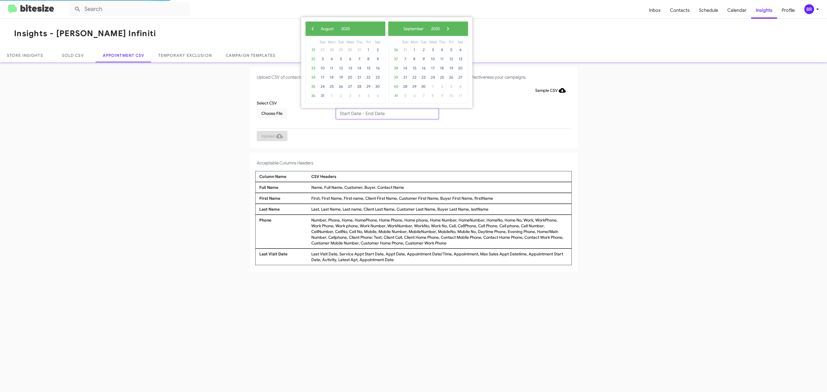
type input "08/19/2025 - 08/26/2025"
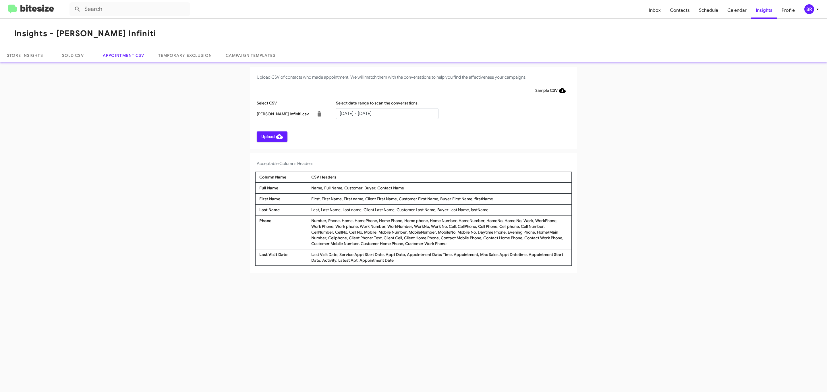
click at [271, 136] on span "Upload" at bounding box center [272, 137] width 22 height 10
click at [387, 113] on input "text" at bounding box center [387, 113] width 103 height 11
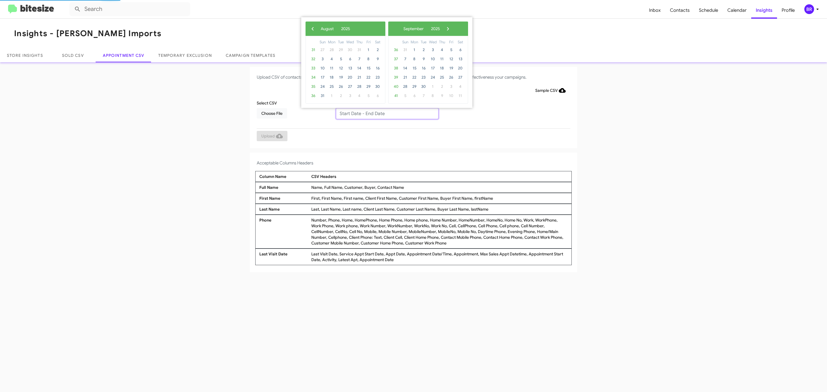
type input "08/19/2025 - 08/26/2025"
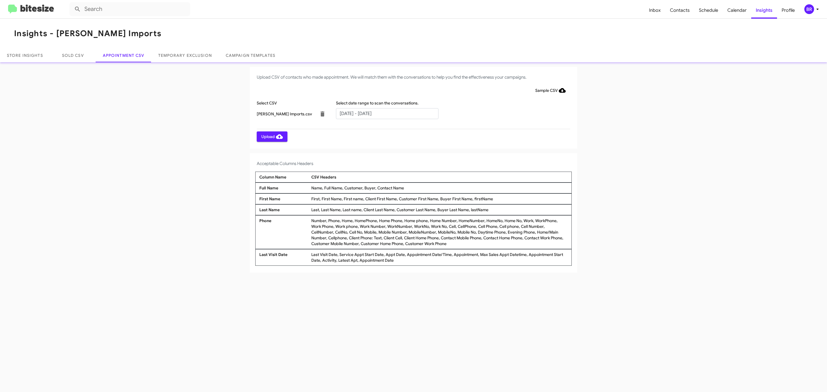
click at [271, 136] on span "Upload" at bounding box center [272, 137] width 22 height 10
click at [387, 113] on input "text" at bounding box center [387, 113] width 103 height 11
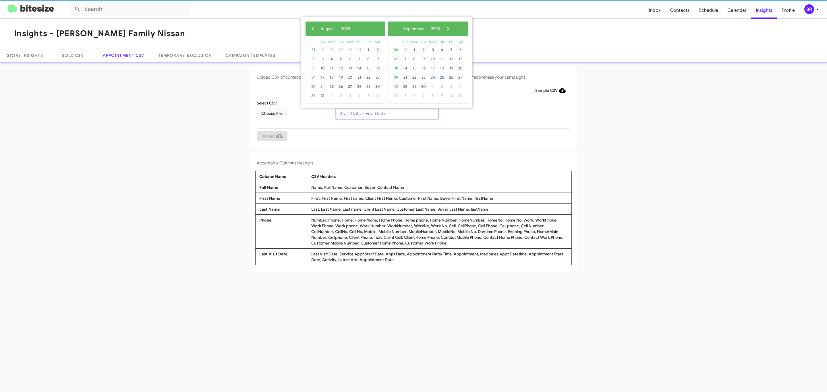
type input "08/19/2025 - 08/26/2025"
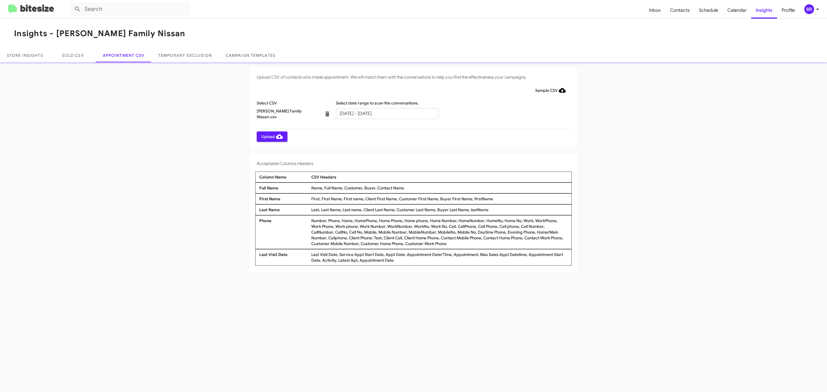
click at [271, 136] on span "Upload" at bounding box center [272, 137] width 22 height 10
click at [387, 113] on input "text" at bounding box center [387, 113] width 103 height 11
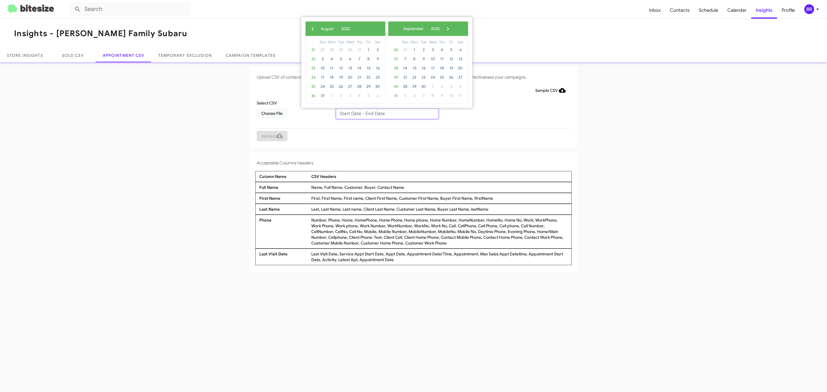
type input "[DATE] - [DATE]"
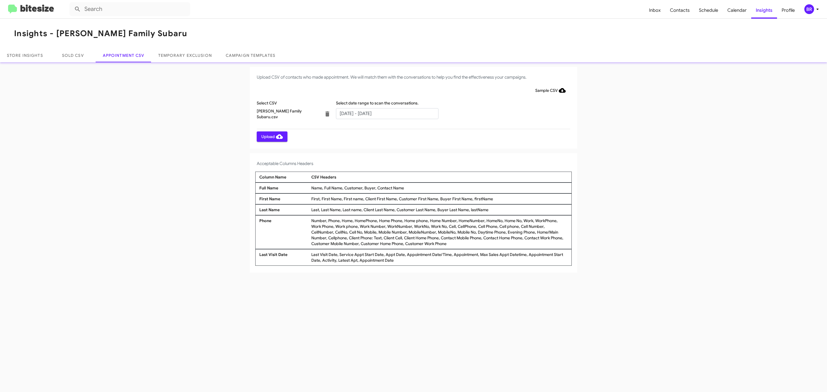
click at [271, 136] on span "Upload" at bounding box center [272, 137] width 22 height 10
click at [387, 113] on input "text" at bounding box center [387, 113] width 103 height 11
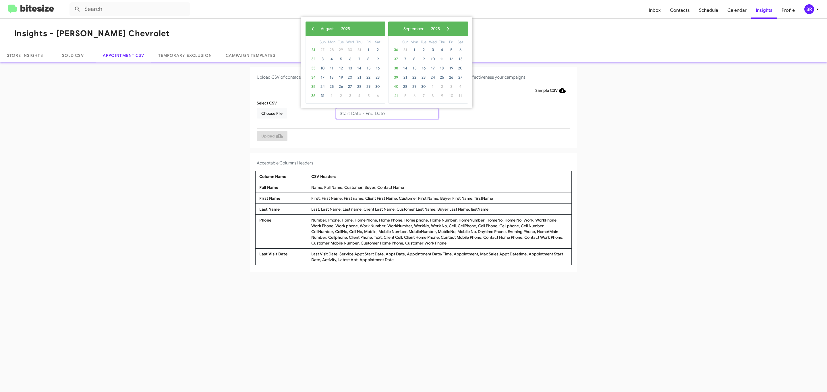
type input "[DATE] - [DATE]"
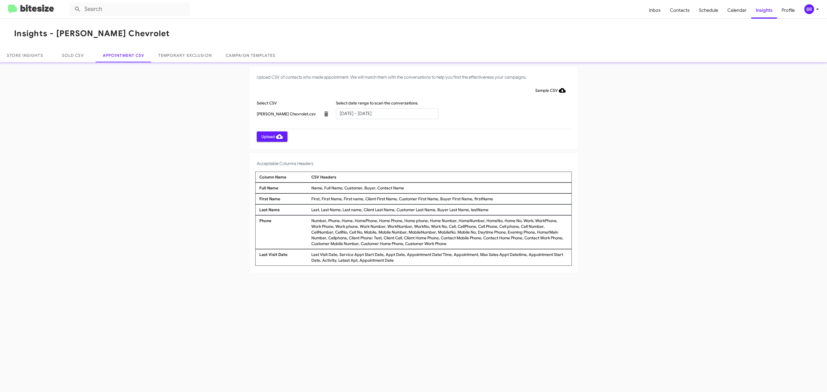
click at [271, 136] on span "Upload" at bounding box center [272, 137] width 22 height 10
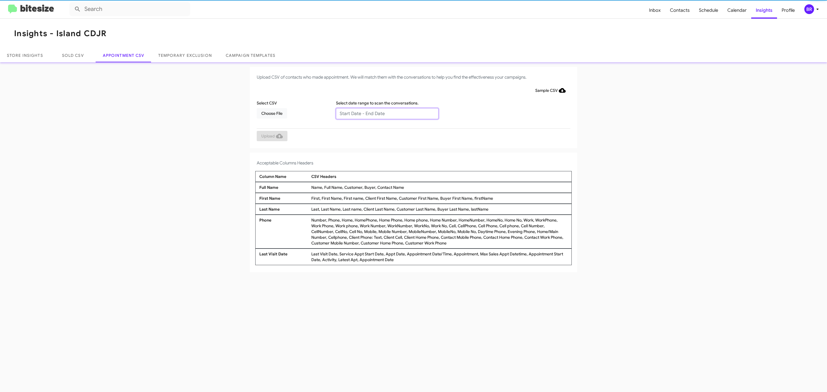
click at [387, 113] on input "text" at bounding box center [387, 113] width 103 height 11
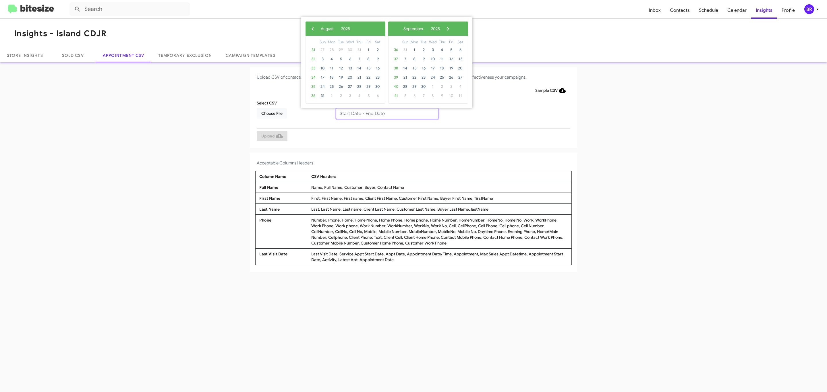
type input "08/19/2025 - 08/26/2025"
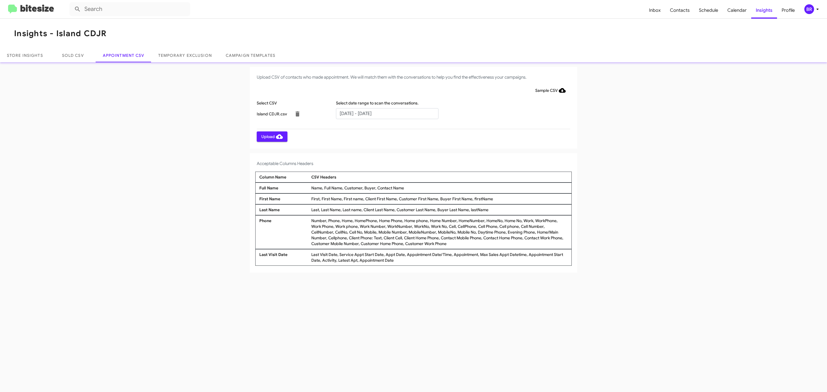
click at [271, 136] on span "Upload" at bounding box center [272, 137] width 22 height 10
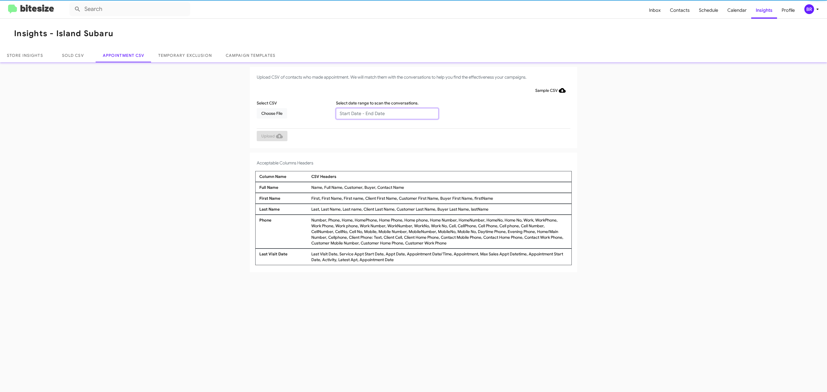
click at [387, 113] on input "text" at bounding box center [387, 113] width 103 height 11
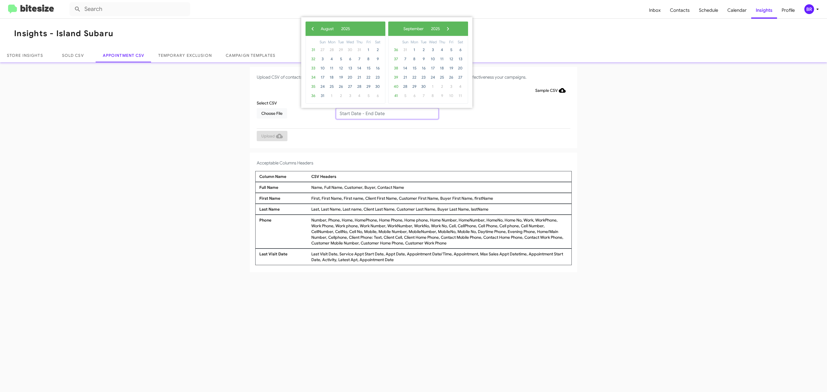
type input "08/19/2025 - 08/26/2025"
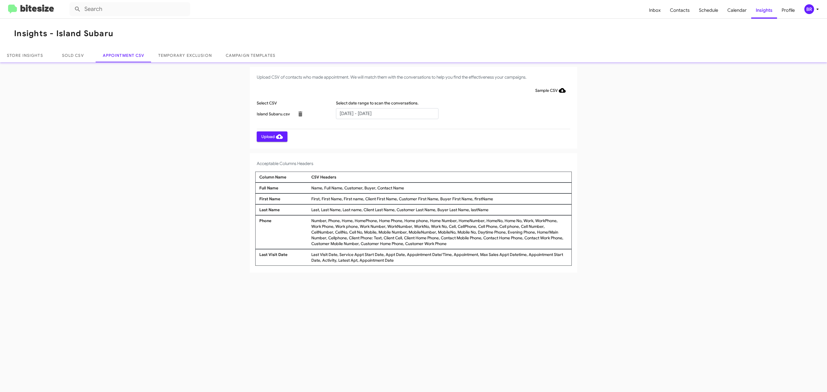
click at [271, 136] on span "Upload" at bounding box center [272, 137] width 22 height 10
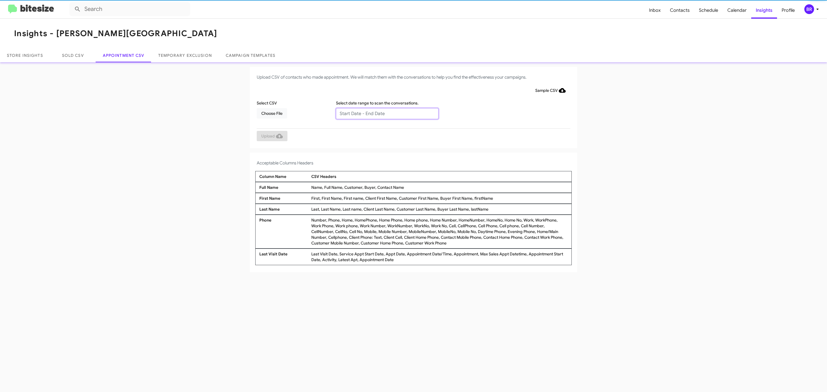
click at [387, 113] on input "text" at bounding box center [387, 113] width 103 height 11
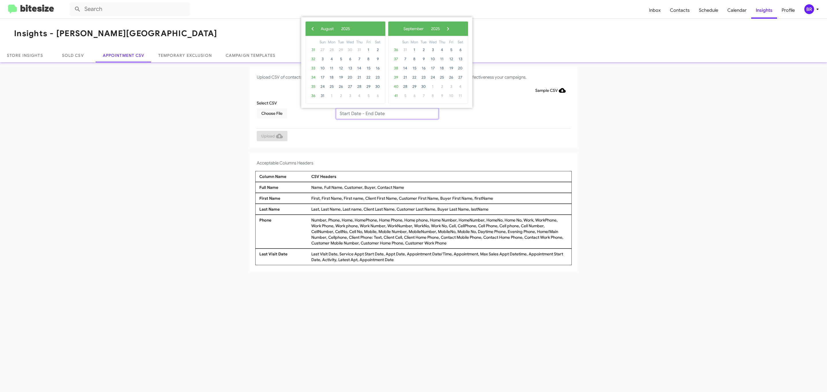
type input "[DATE] - [DATE]"
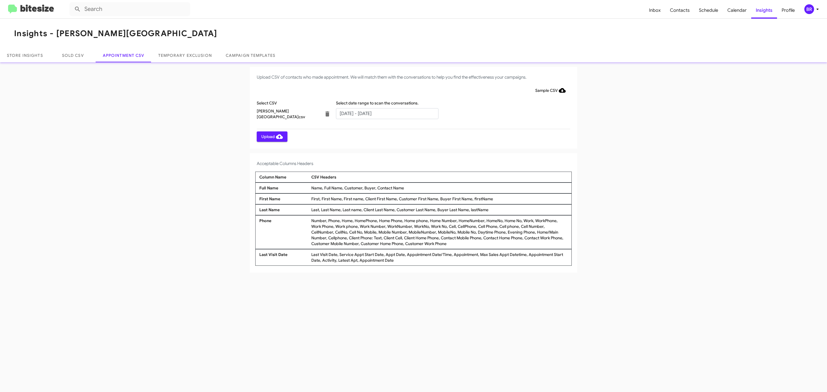
click at [271, 136] on span "Upload" at bounding box center [272, 137] width 22 height 10
click at [387, 113] on input "text" at bounding box center [387, 113] width 103 height 11
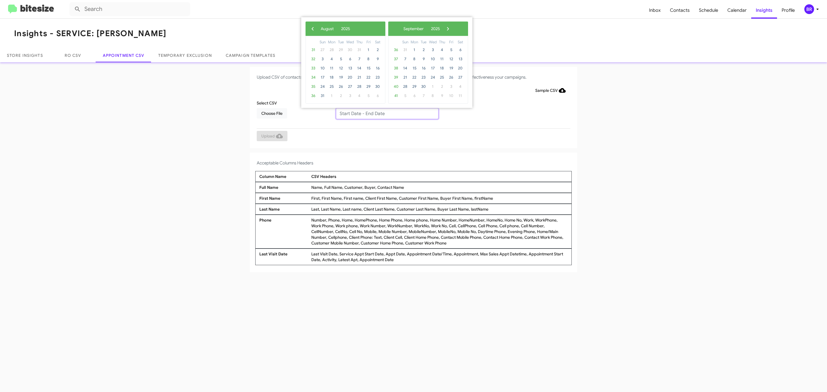
type input "08/19/2025 - 08/26/2025"
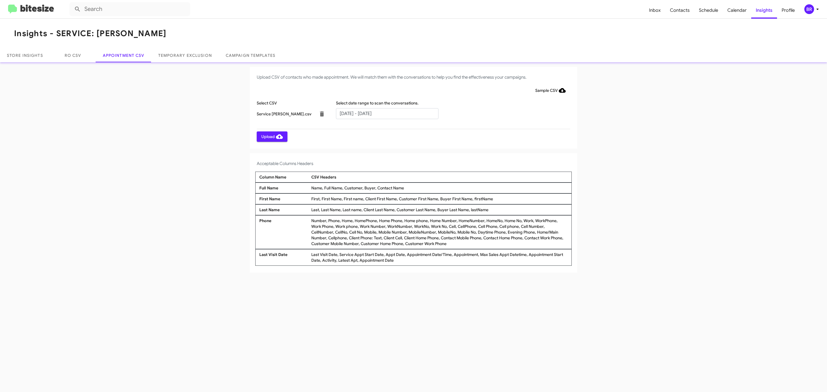
click at [271, 136] on span "Upload" at bounding box center [272, 137] width 22 height 10
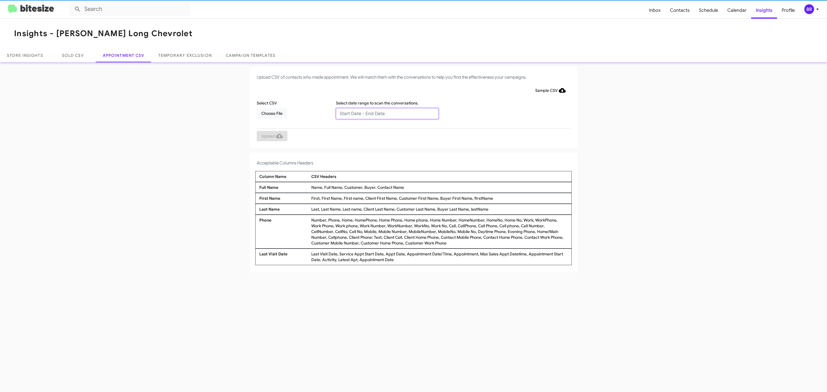
click at [387, 113] on input "text" at bounding box center [387, 113] width 103 height 11
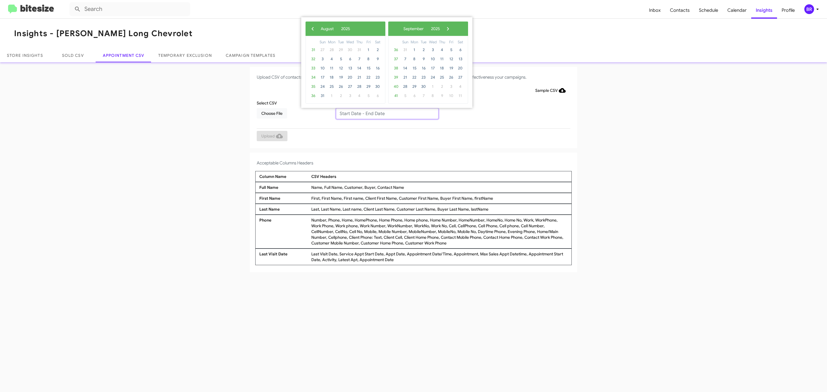
type input "[DATE] - [DATE]"
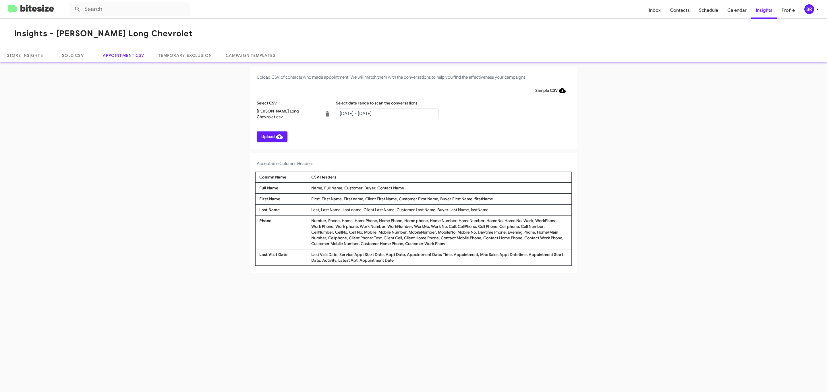
click at [271, 136] on span "Upload" at bounding box center [272, 137] width 22 height 10
click at [387, 113] on input "text" at bounding box center [387, 113] width 103 height 11
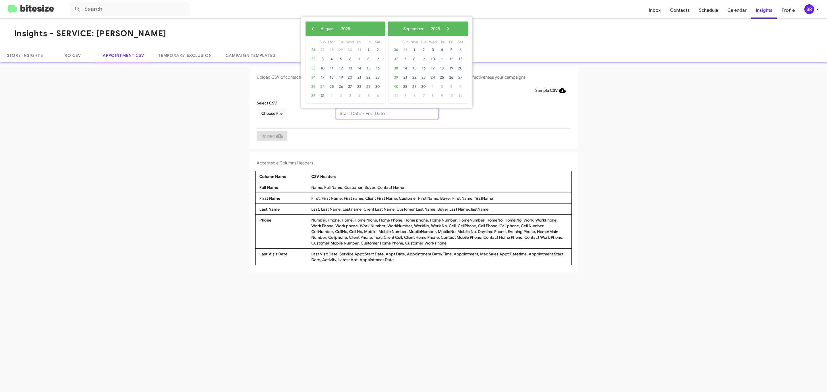
type input "[DATE] - [DATE]"
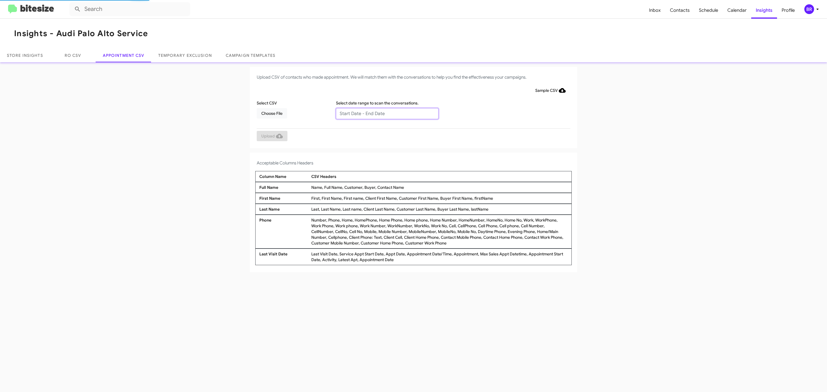
click at [387, 113] on input "text" at bounding box center [387, 113] width 103 height 11
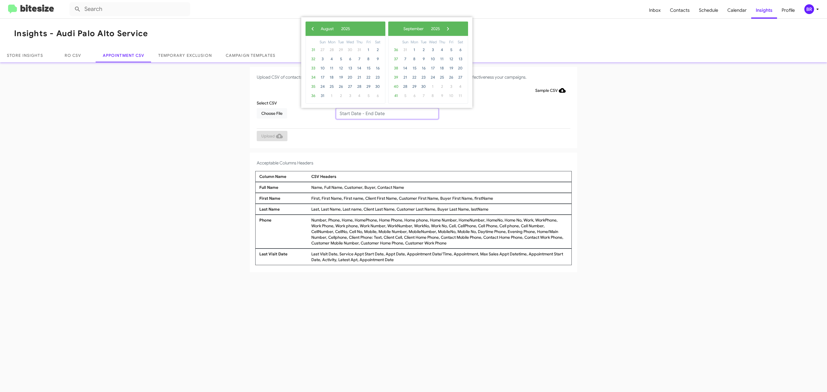
type input "08/19/2025 - 08/26/2025"
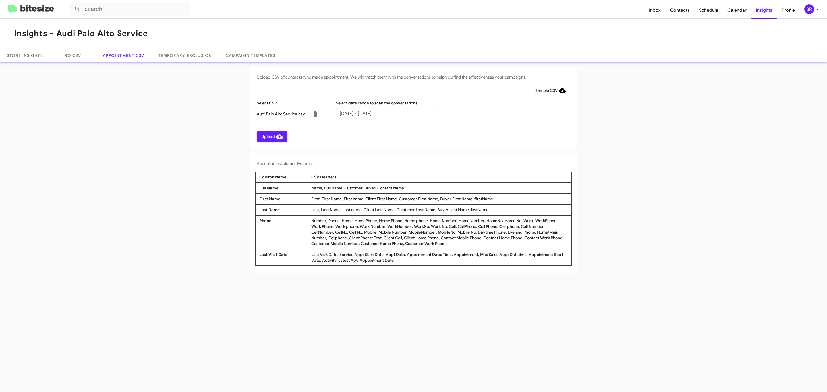
click at [271, 136] on span "Upload" at bounding box center [272, 137] width 22 height 10
click at [387, 113] on input "text" at bounding box center [387, 113] width 103 height 11
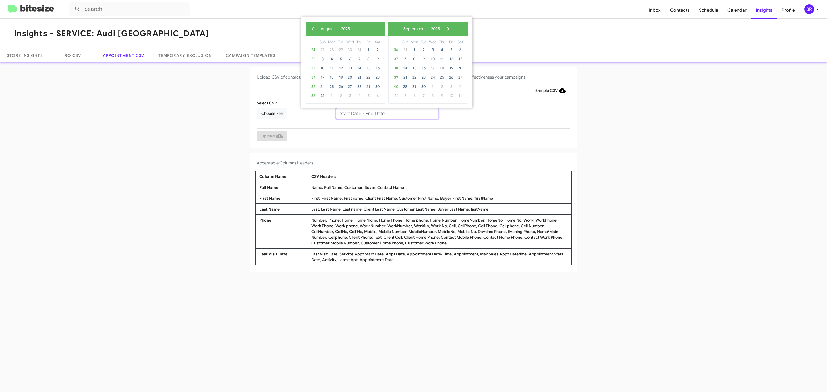
type input "08/19/2025 - 08/26/2025"
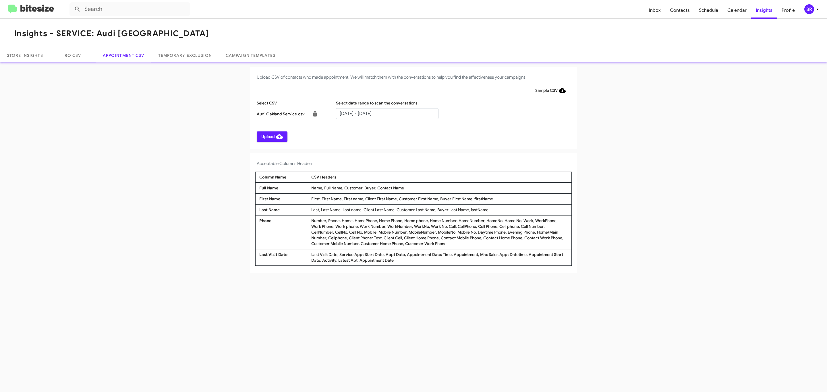
click at [271, 136] on span "Upload" at bounding box center [272, 137] width 22 height 10
click at [387, 113] on input "text" at bounding box center [387, 113] width 103 height 11
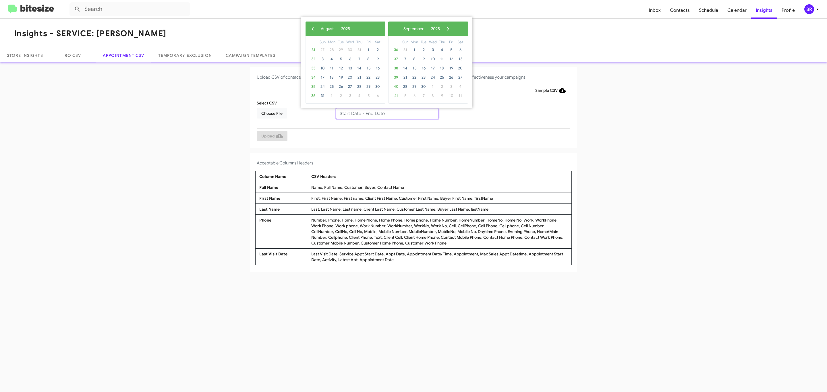
type input "08/19/2025 - 08/26/2025"
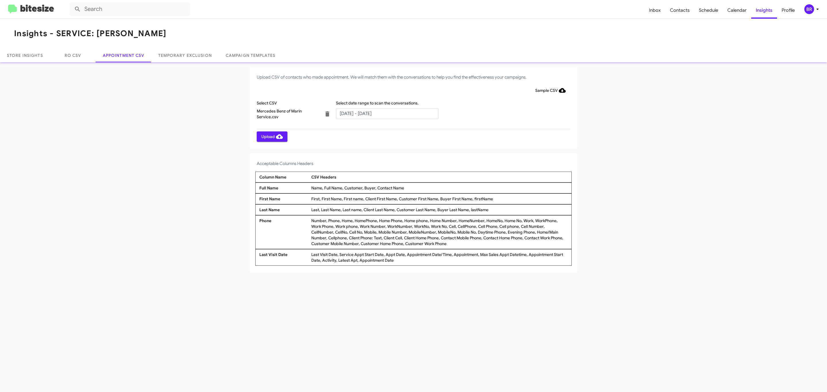
click at [271, 136] on span "Upload" at bounding box center [272, 137] width 22 height 10
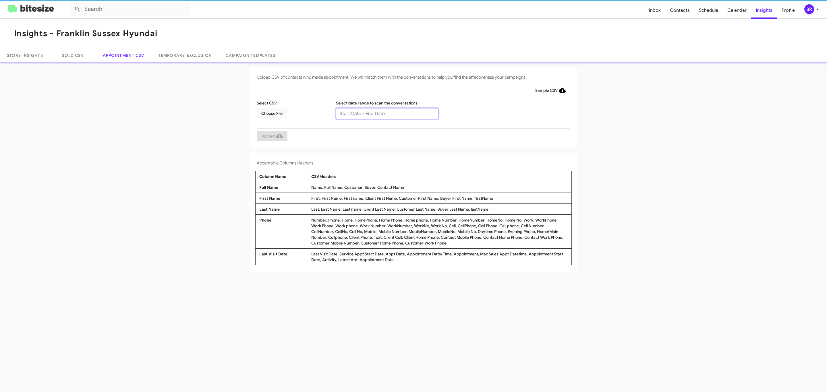
click at [387, 113] on input "text" at bounding box center [387, 113] width 103 height 11
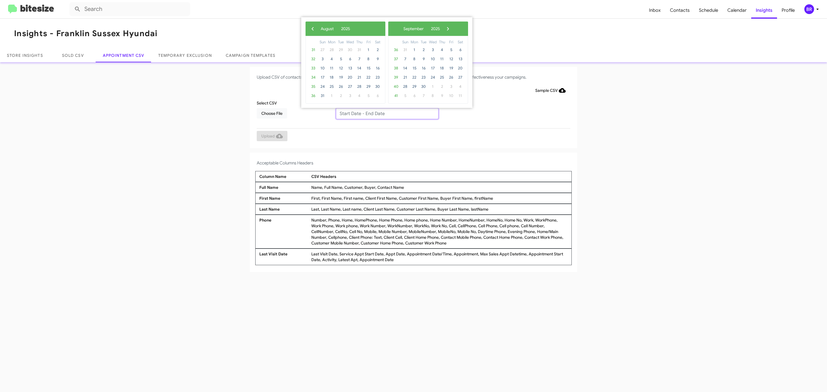
type input "[DATE] - [DATE]"
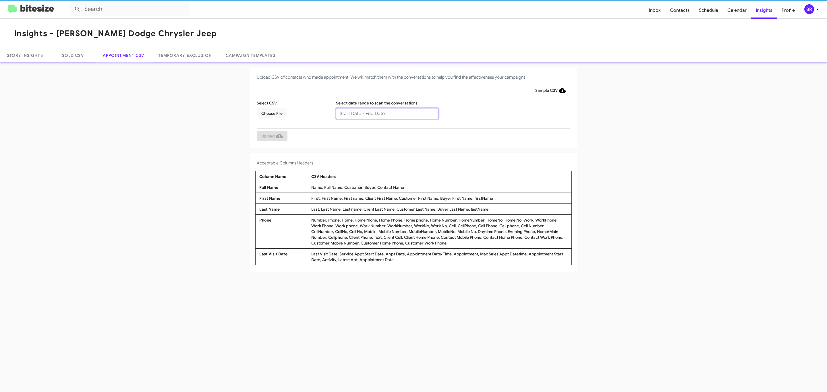
click at [387, 113] on input "text" at bounding box center [387, 113] width 103 height 11
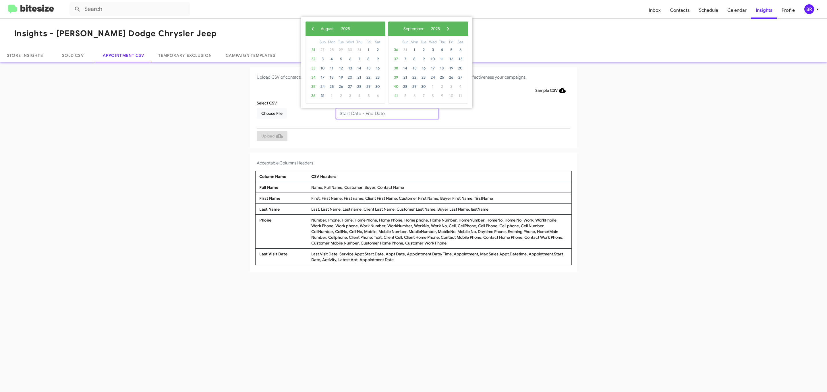
type input "08/19/2025 - 08/26/2025"
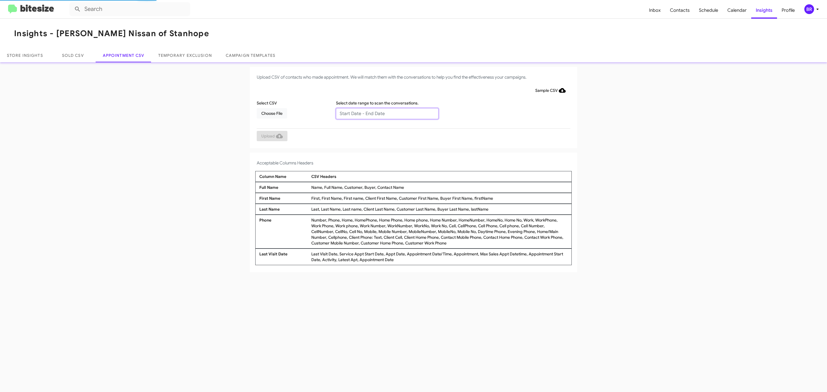
click at [387, 113] on input "text" at bounding box center [387, 113] width 103 height 11
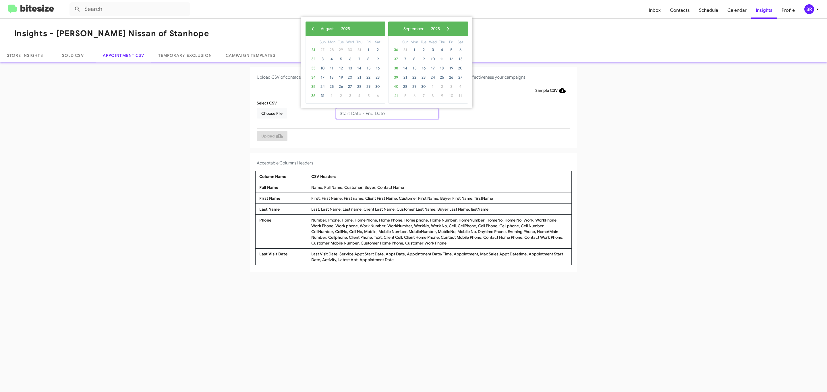
type input "08/19/2025 - 08/26/2025"
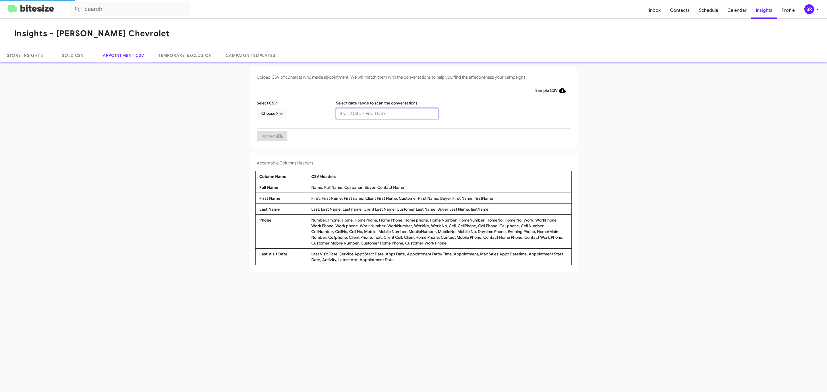
click at [387, 113] on input "text" at bounding box center [387, 113] width 103 height 11
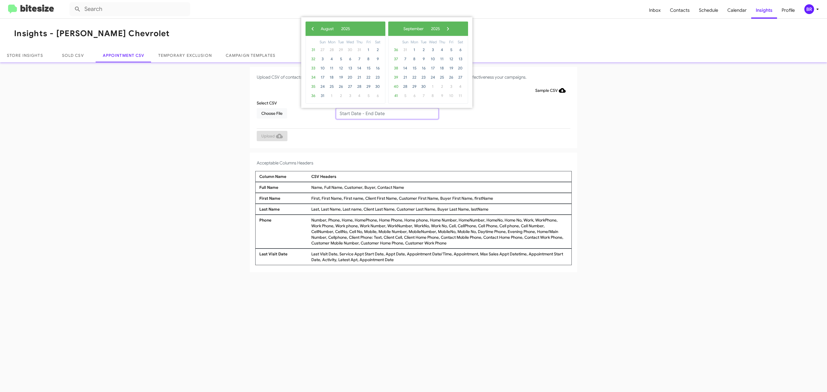
type input "08/19/2025 - 08/26/2025"
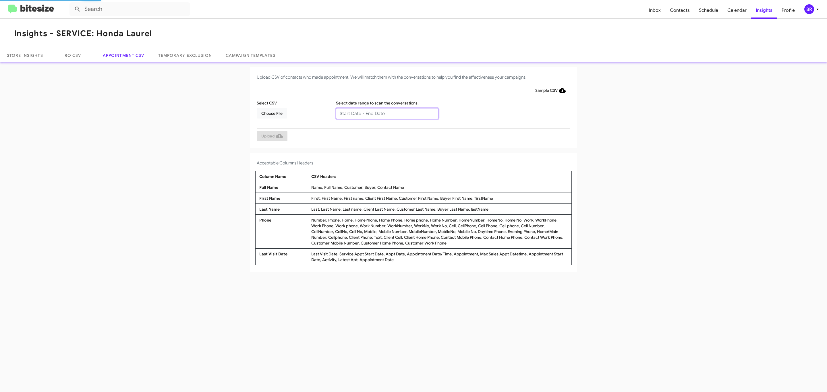
click at [387, 113] on input "text" at bounding box center [387, 113] width 103 height 11
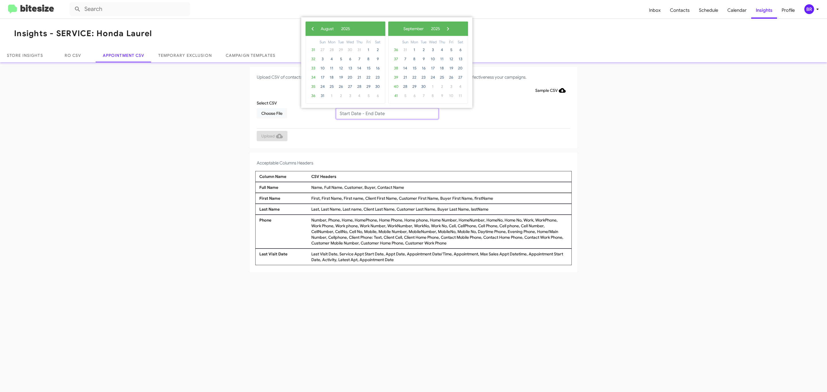
type input "08/26/2025 - 09/26/2025"
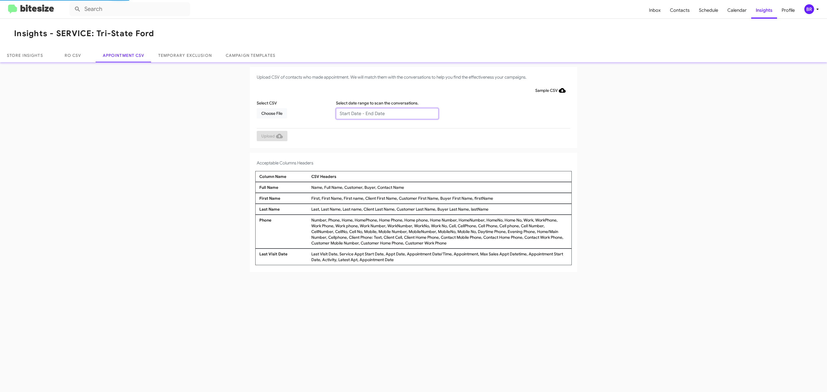
click at [387, 113] on input "text" at bounding box center [387, 113] width 103 height 11
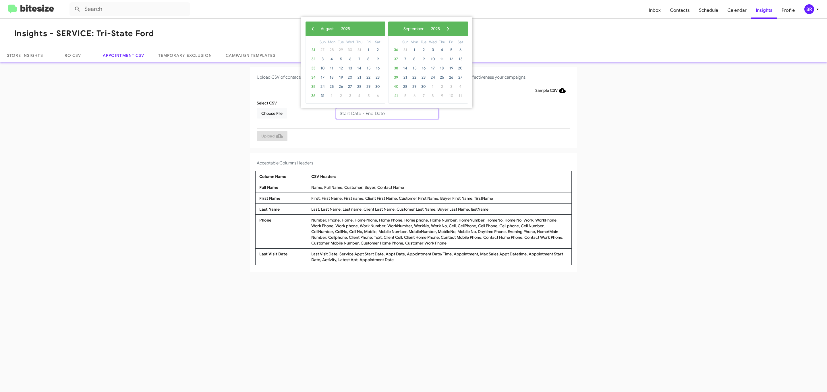
type input "08/26/2025 - 09/26/2025"
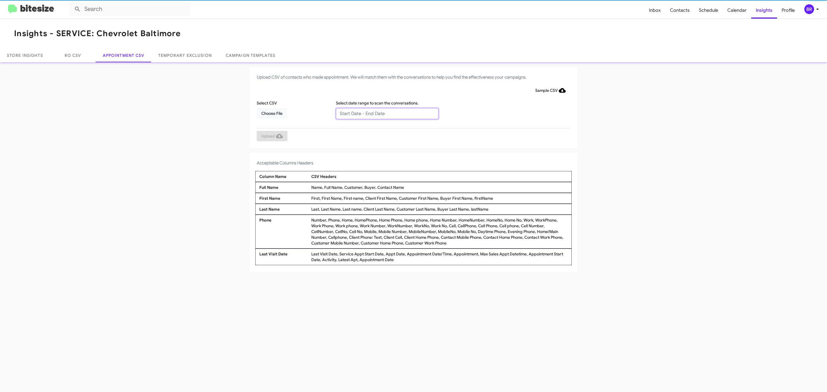
click at [387, 113] on input "text" at bounding box center [387, 113] width 103 height 11
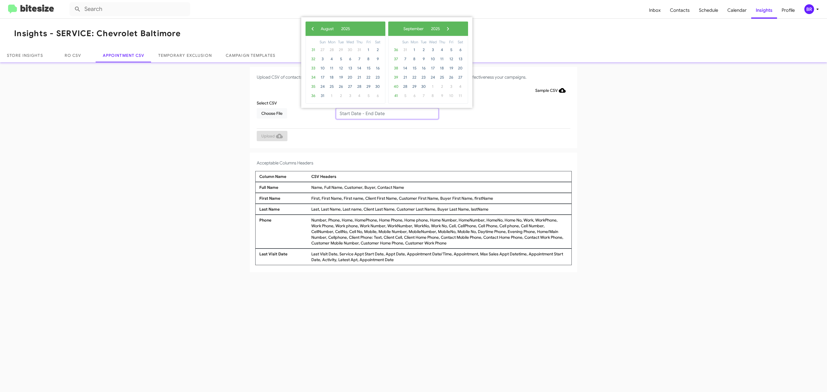
type input "08/26/2025 - 09/26/2025"
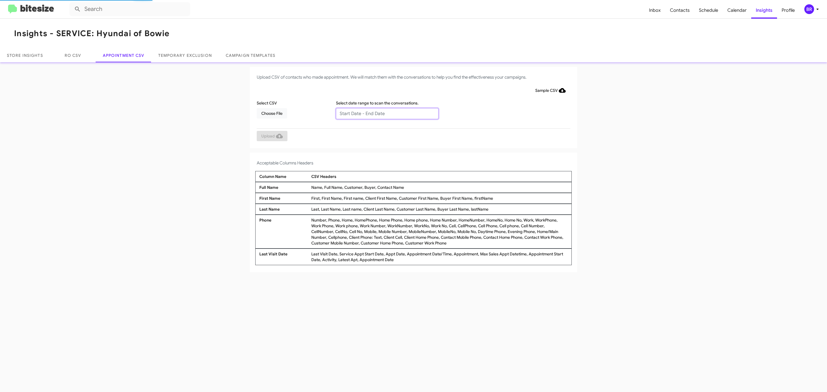
click at [387, 113] on input "text" at bounding box center [387, 113] width 103 height 11
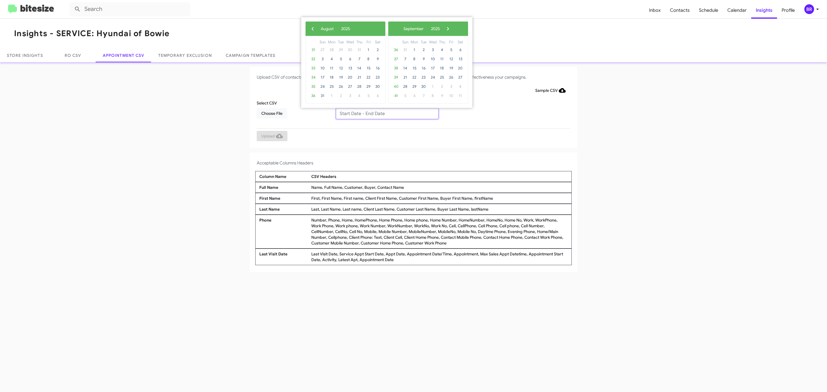
type input "08/26/2025 - 09/26/2025"
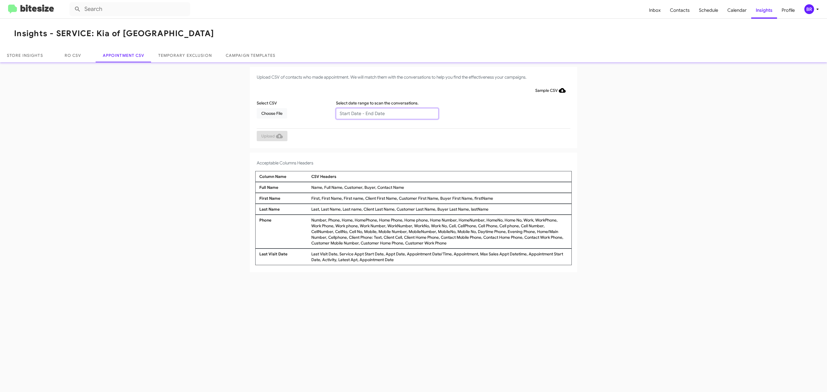
click at [387, 113] on input "text" at bounding box center [387, 113] width 103 height 11
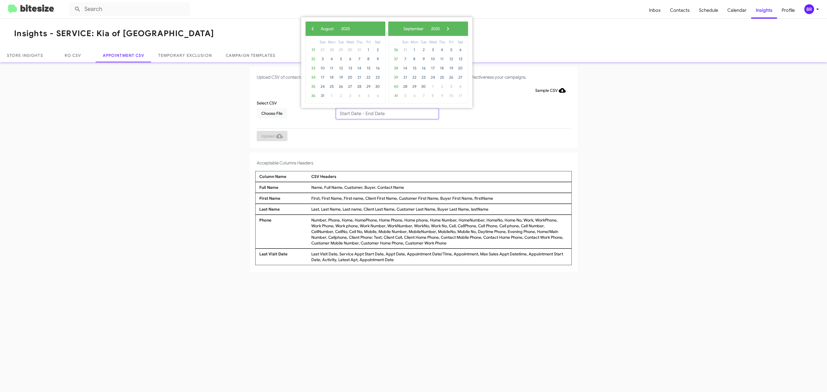
type input "[DATE] - [DATE]"
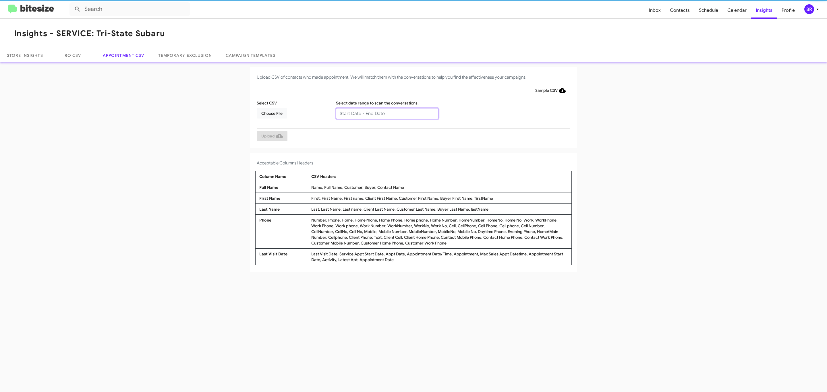
click at [387, 113] on input "text" at bounding box center [387, 113] width 103 height 11
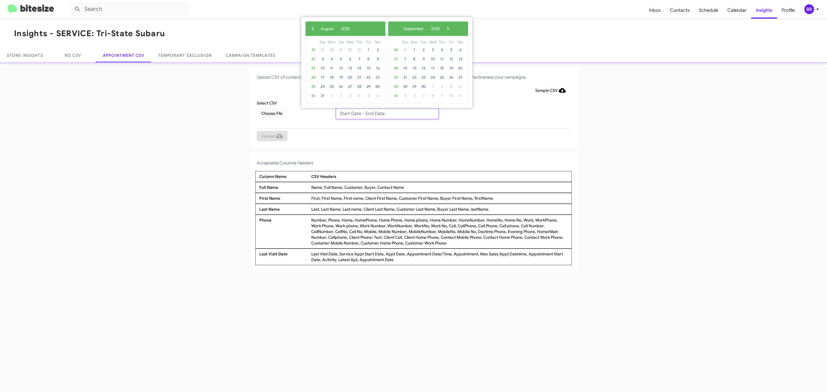
type input "08/26/2025 - 09/26/2025"
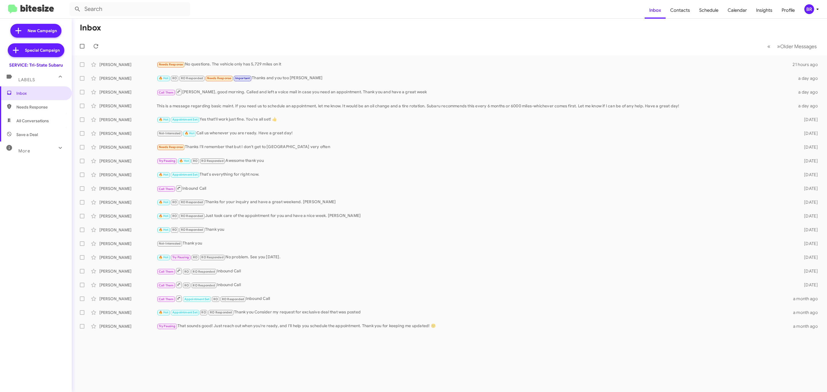
click at [806, 6] on div "BR" at bounding box center [810, 9] width 10 height 10
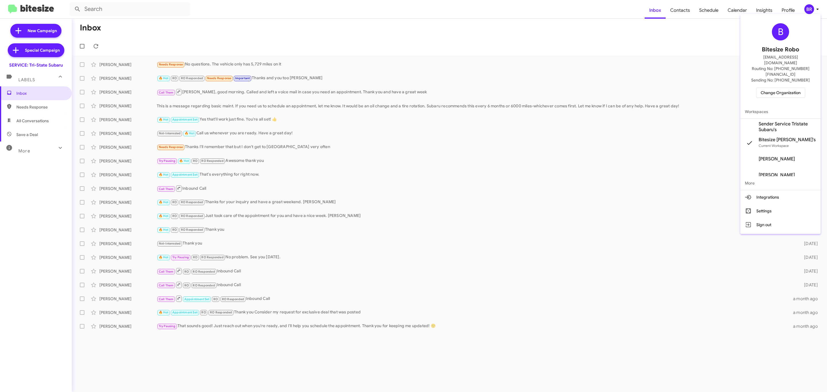
click at [760, 88] on button "Change Organization" at bounding box center [780, 93] width 49 height 10
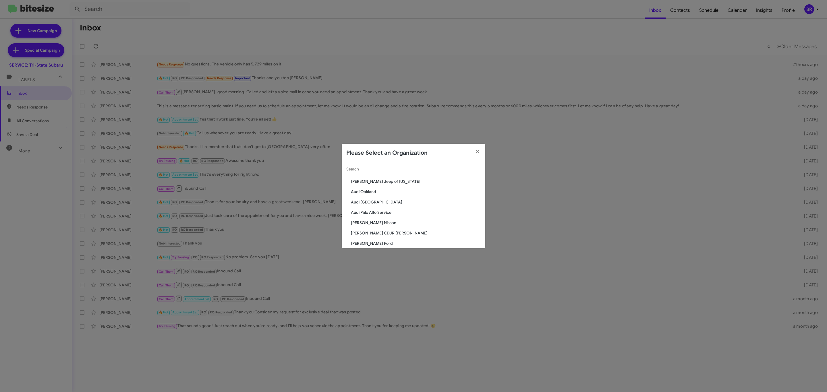
click at [423, 164] on div "Search" at bounding box center [413, 167] width 134 height 11
click at [423, 166] on div "Search" at bounding box center [413, 167] width 134 height 11
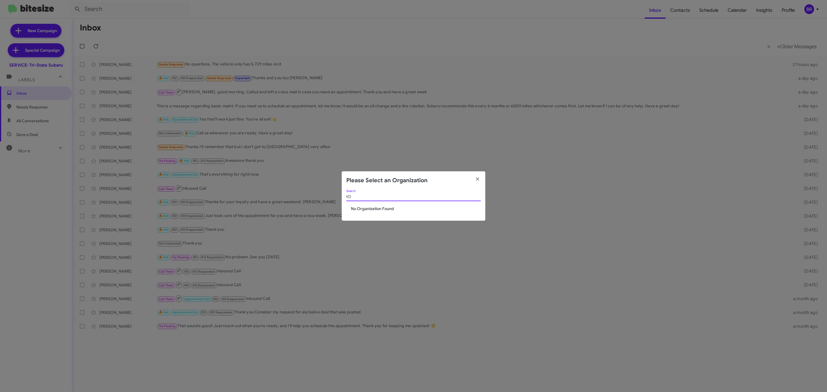
type input "t"
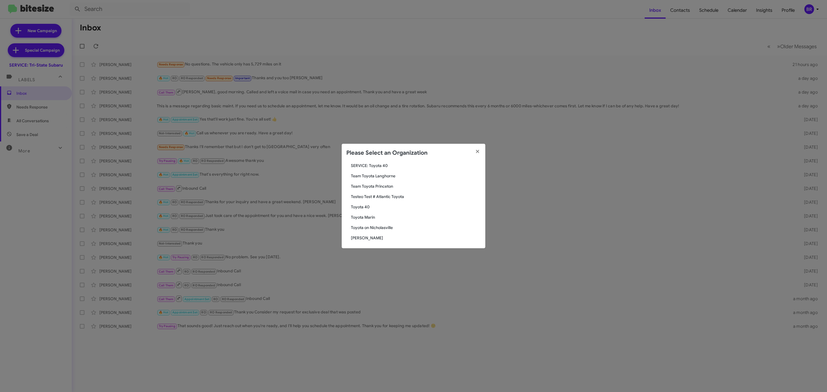
scroll to position [48, 0]
type input "toyo"
click at [362, 204] on span "Toyota 40" at bounding box center [416, 206] width 130 height 6
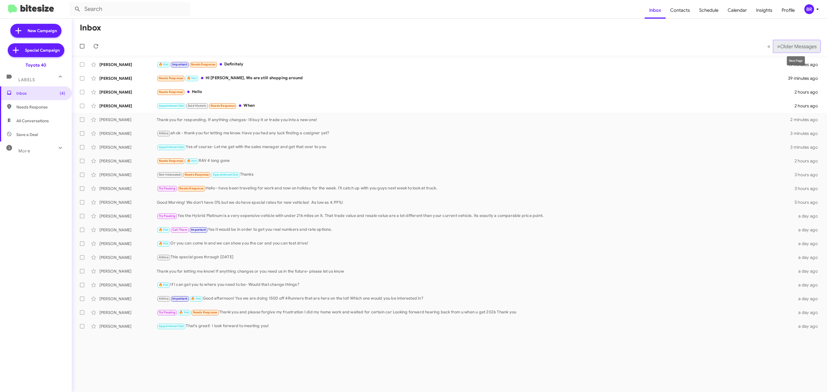
click at [787, 45] on span "Older Messages" at bounding box center [799, 46] width 36 height 6
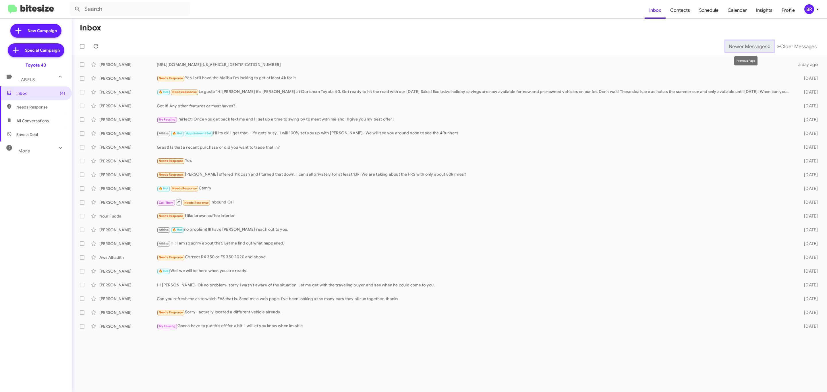
click at [739, 41] on button "Newer Messages « Previous" at bounding box center [750, 47] width 49 height 12
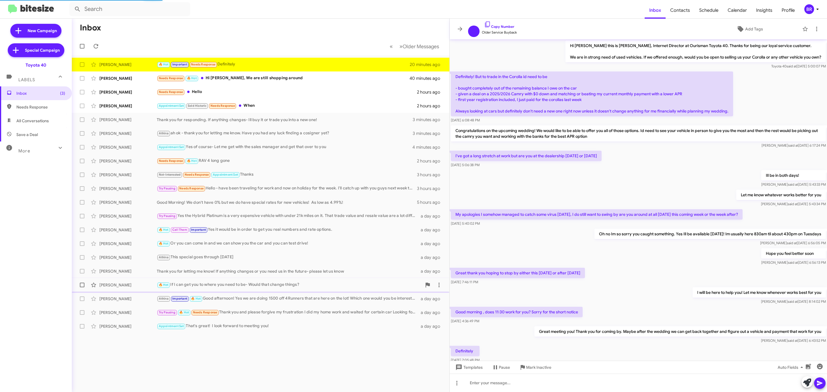
scroll to position [23, 0]
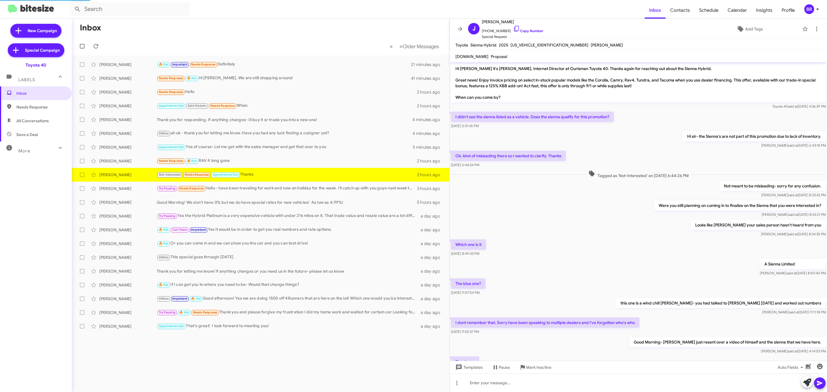
scroll to position [48, 0]
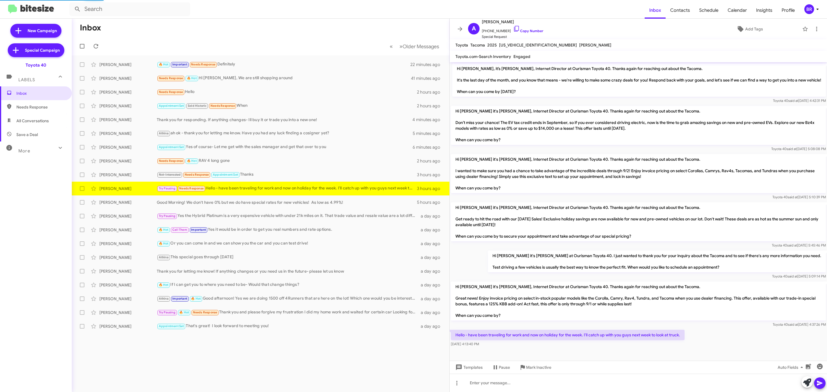
scroll to position [3, 0]
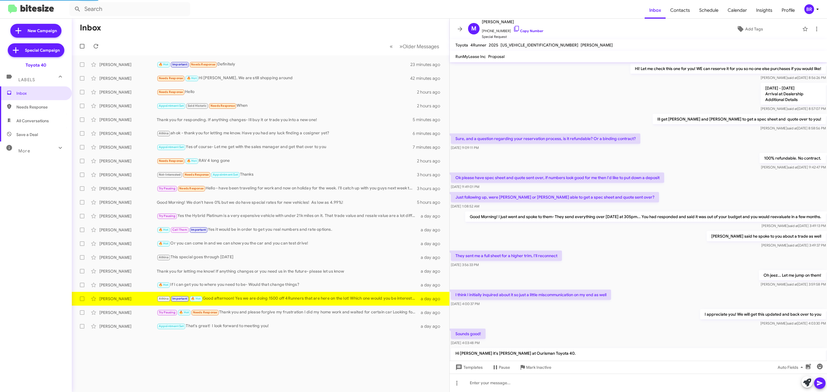
scroll to position [246, 0]
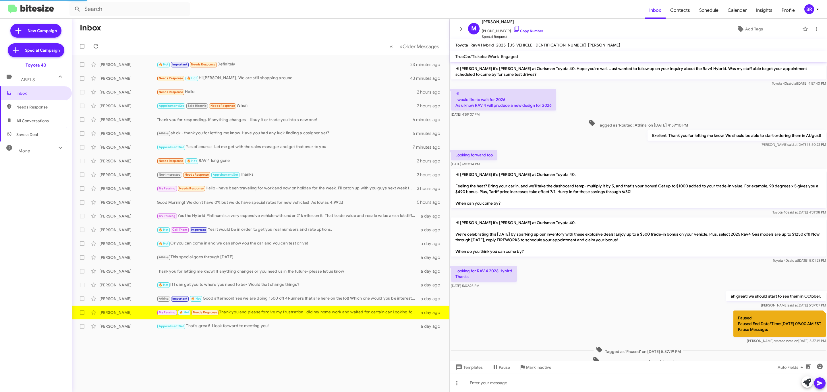
scroll to position [360, 0]
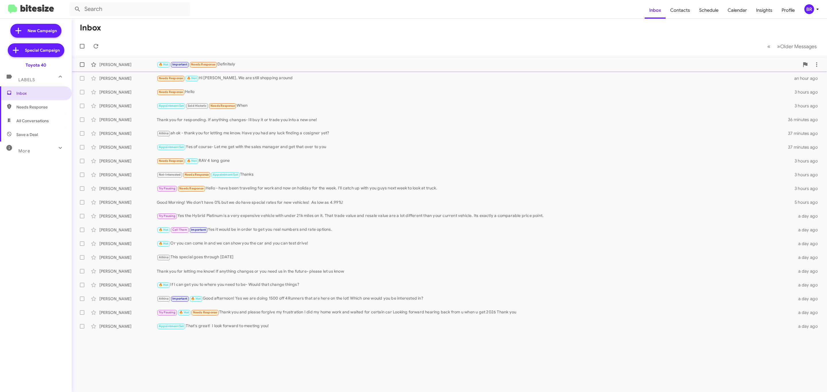
click at [82, 65] on span at bounding box center [82, 64] width 5 height 5
click at [82, 67] on input "checkbox" at bounding box center [82, 67] width 0 height 0
checkbox input "true"
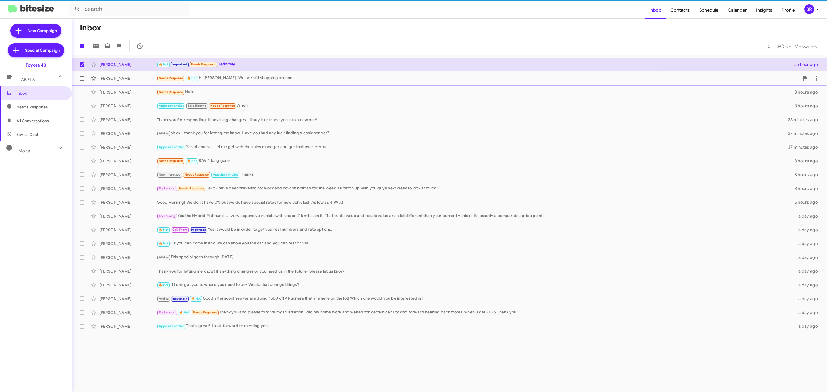
click at [83, 77] on span at bounding box center [82, 78] width 5 height 5
click at [82, 81] on input "checkbox" at bounding box center [82, 81] width 0 height 0
checkbox input "true"
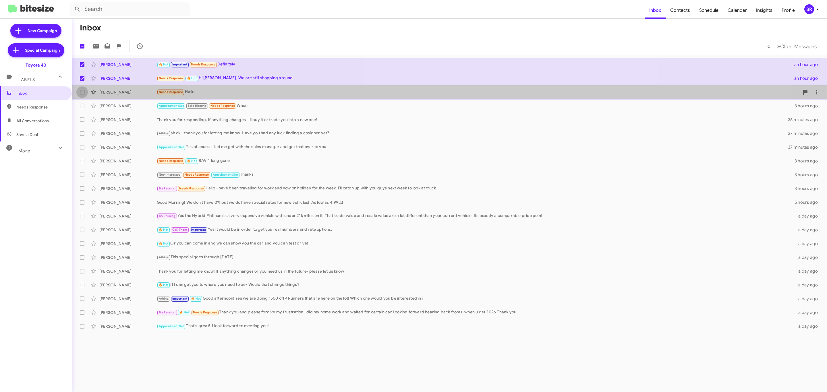
click at [80, 93] on span at bounding box center [82, 92] width 5 height 5
click at [82, 95] on input "checkbox" at bounding box center [82, 95] width 0 height 0
checkbox input "true"
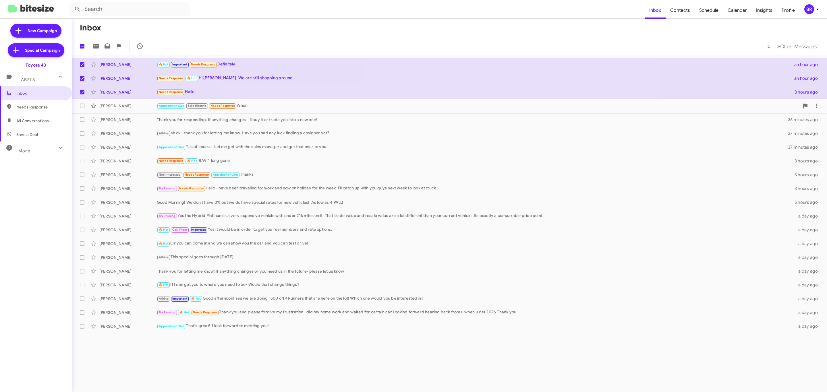
click at [81, 105] on span at bounding box center [82, 106] width 5 height 5
click at [82, 108] on input "checkbox" at bounding box center [82, 108] width 0 height 0
checkbox input "true"
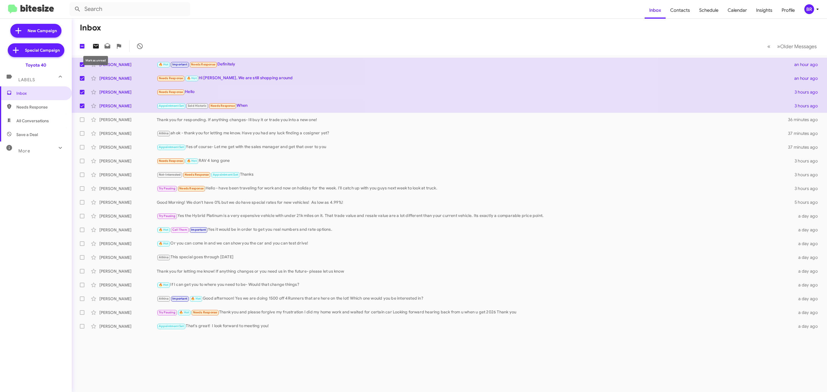
click at [94, 46] on icon at bounding box center [96, 46] width 7 height 7
